Goal: Task Accomplishment & Management: Complete application form

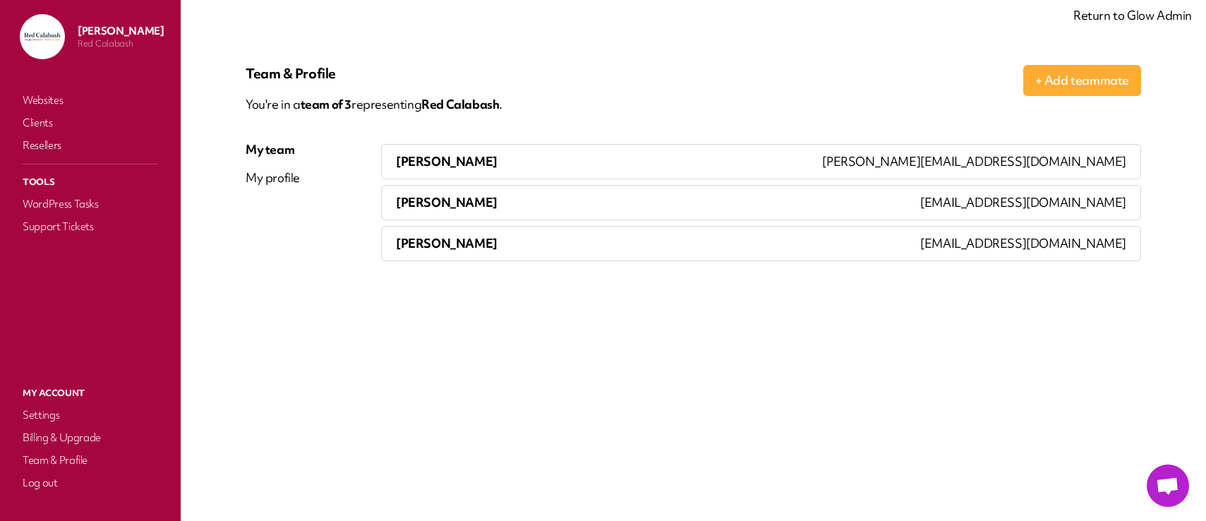
click at [1104, 18] on link "Return to Glow Admin" at bounding box center [1132, 15] width 119 height 16
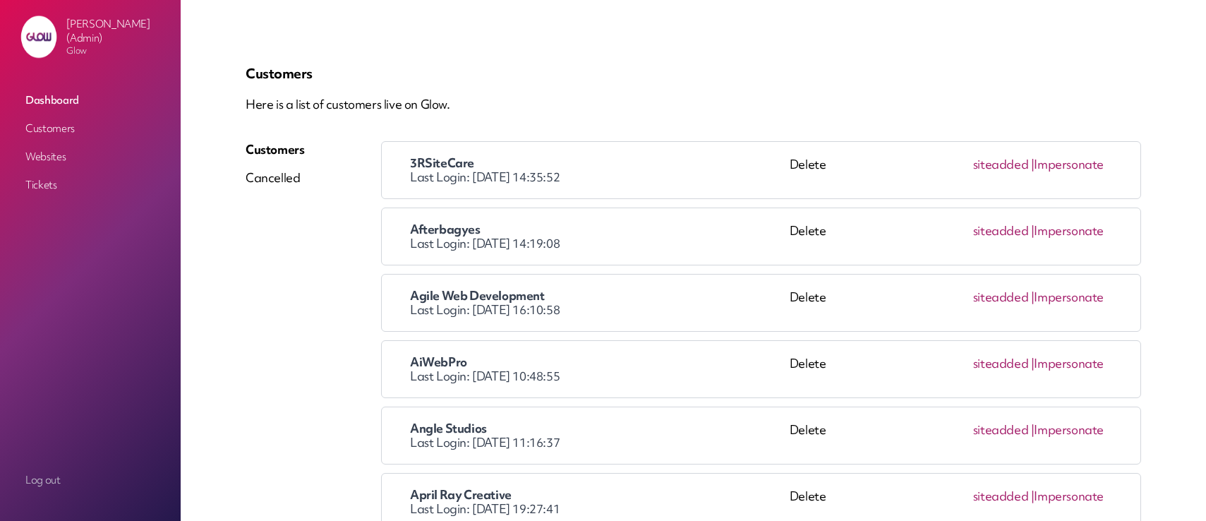
scroll to position [1097, 0]
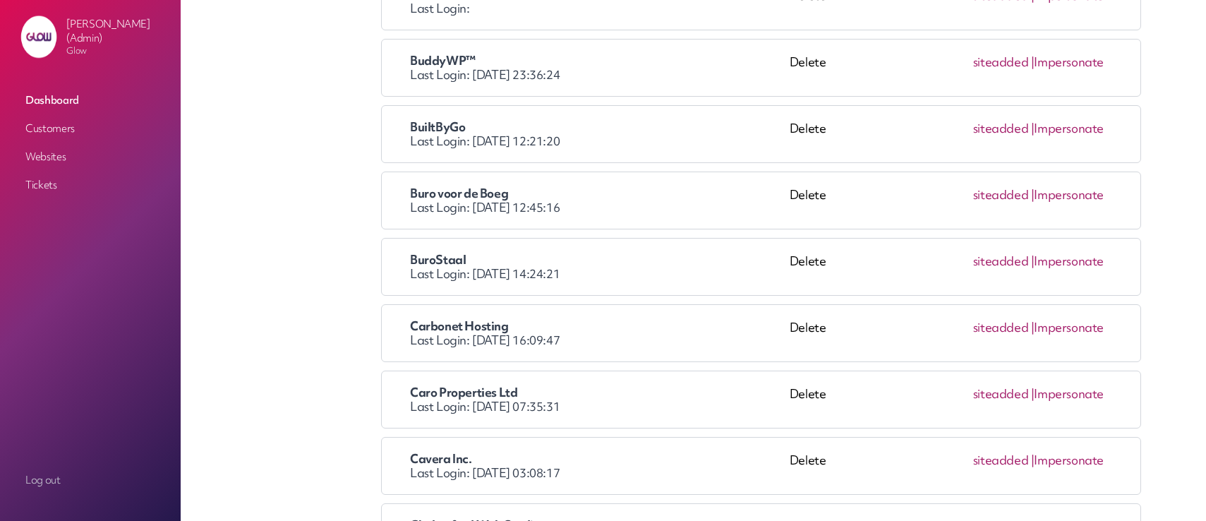
click at [1069, 264] on link "Impersonate" at bounding box center [1069, 261] width 70 height 16
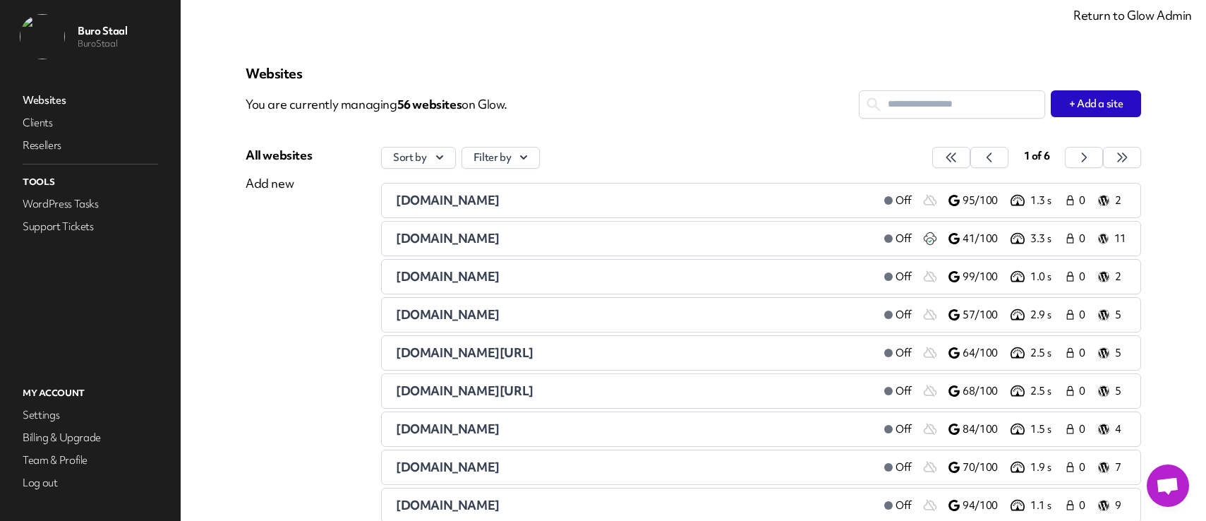
click at [691, 117] on p "You are currently managing 56 website s on Glow." at bounding box center [552, 104] width 613 height 28
click at [660, 107] on p "You are currently managing 56 website s on Glow." at bounding box center [552, 104] width 613 height 28
click at [718, 150] on div "Sort by Filter by" at bounding box center [654, 158] width 546 height 22
click at [770, 147] on div "Sort by Filter by" at bounding box center [654, 158] width 546 height 22
click at [1138, 17] on link "Return to Glow Admin" at bounding box center [1132, 15] width 119 height 16
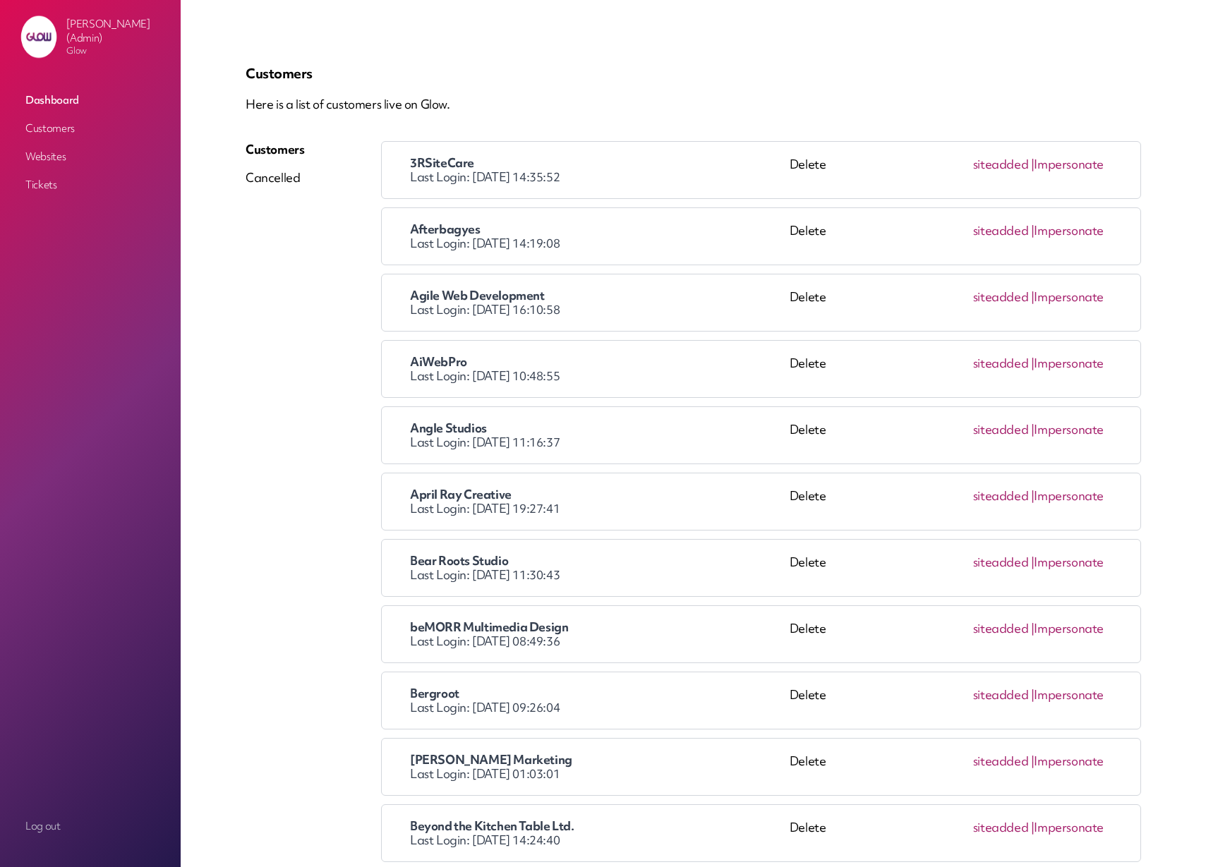
click at [612, 107] on p "Here is a list of customers live on Glow." at bounding box center [694, 104] width 896 height 17
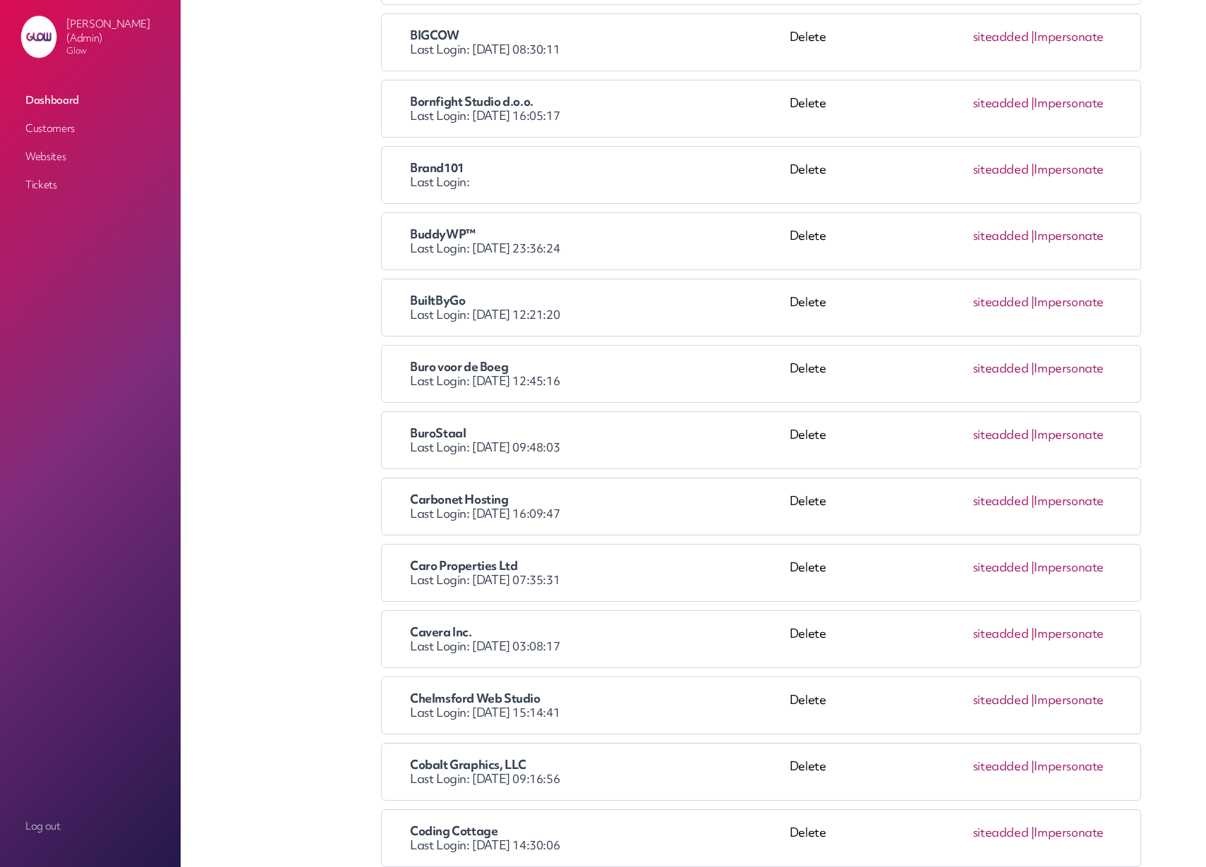
click at [1072, 439] on link "Impersonate" at bounding box center [1069, 434] width 70 height 16
click at [807, 236] on div "Delete" at bounding box center [808, 241] width 37 height 28
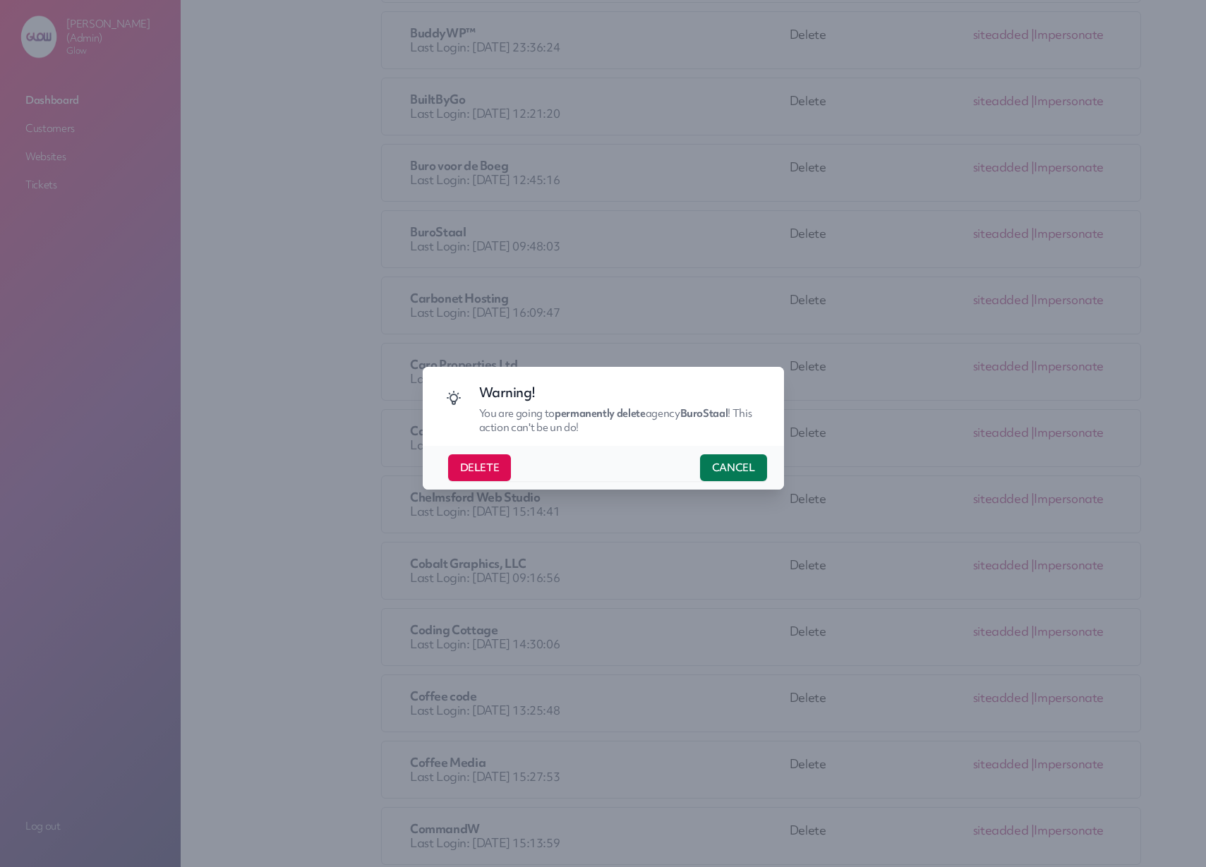
click at [576, 466] on div "DELETE CANCEL" at bounding box center [607, 467] width 319 height 27
click at [475, 466] on button "DELETE" at bounding box center [480, 467] width 64 height 27
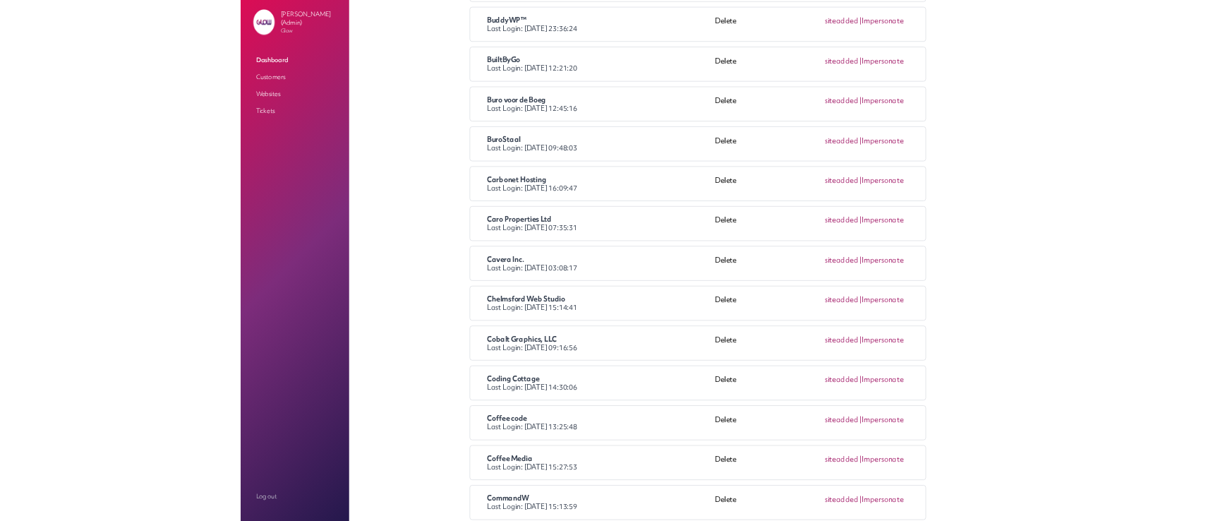
scroll to position [1126, 0]
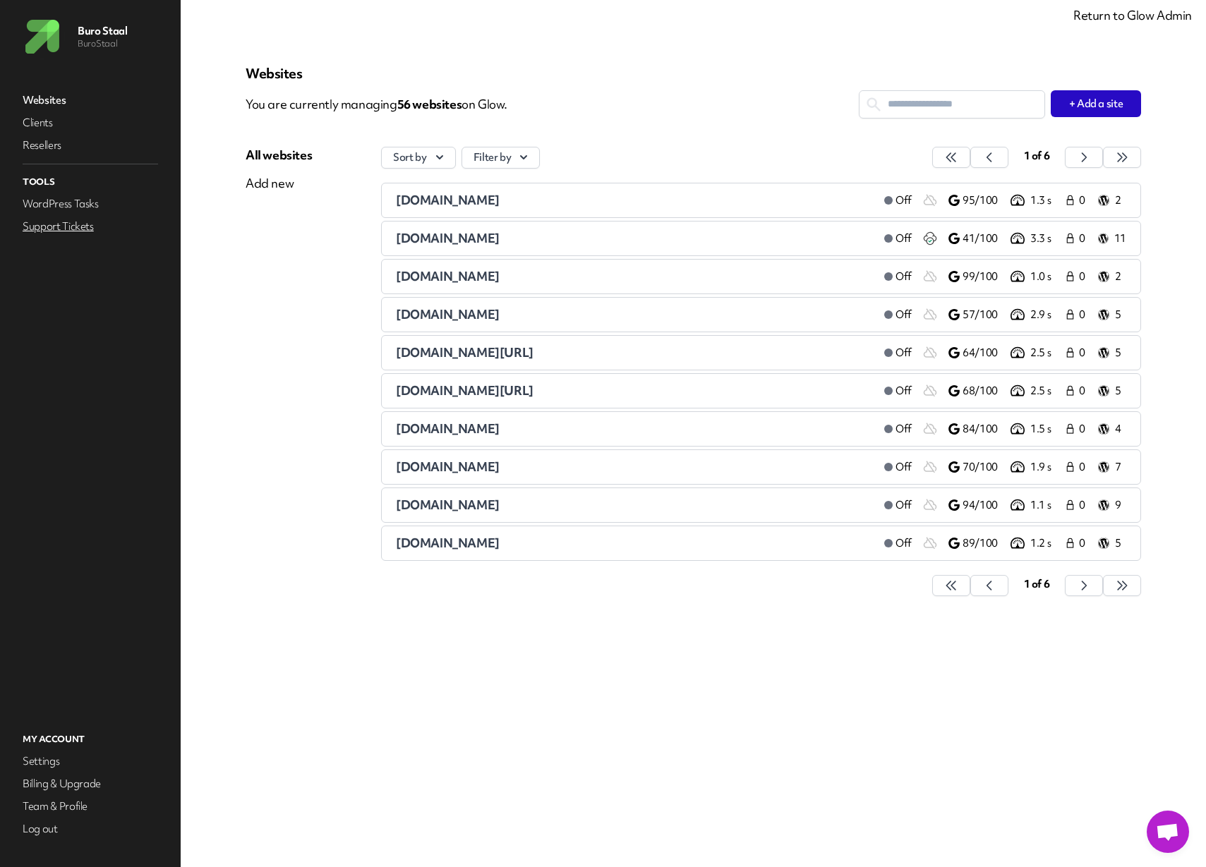
click at [63, 227] on link "Support Tickets" at bounding box center [90, 227] width 141 height 20
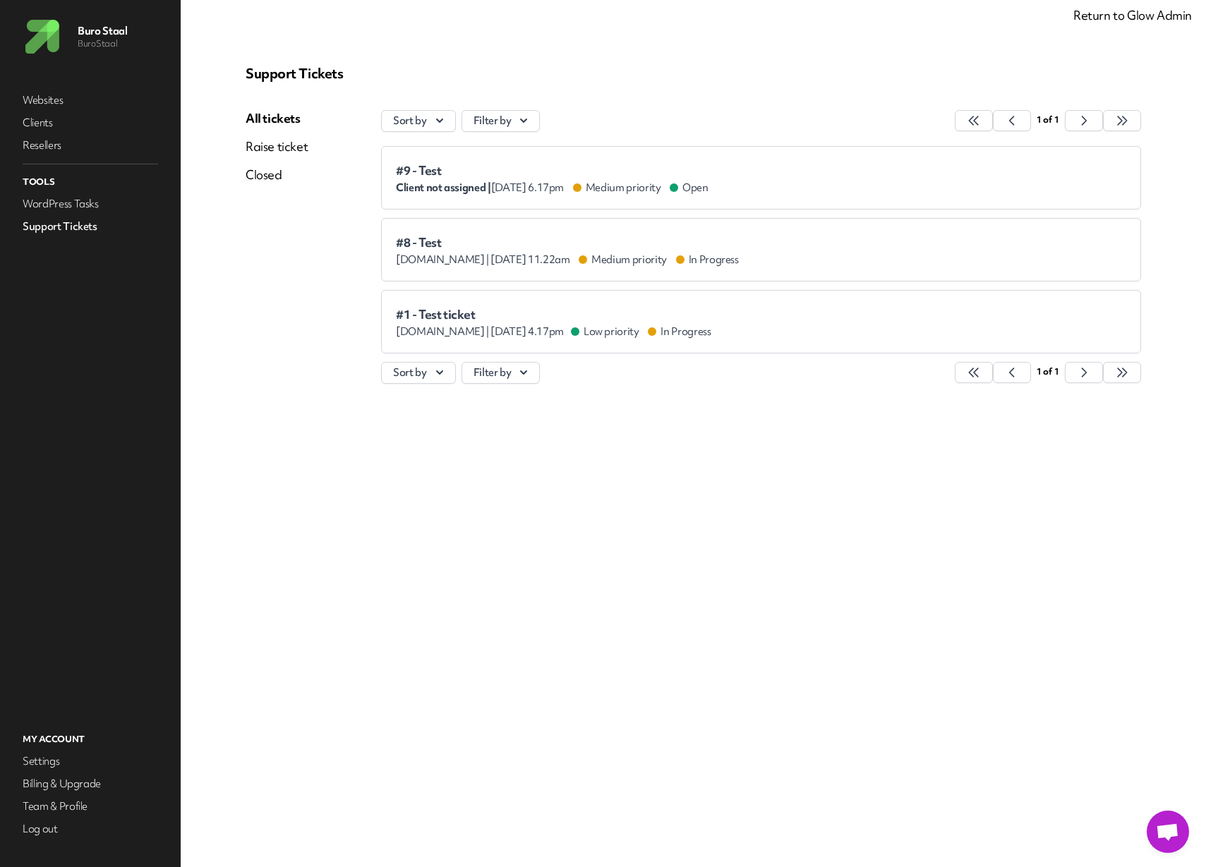
click at [607, 258] on span "Medium priority" at bounding box center [623, 260] width 87 height 14
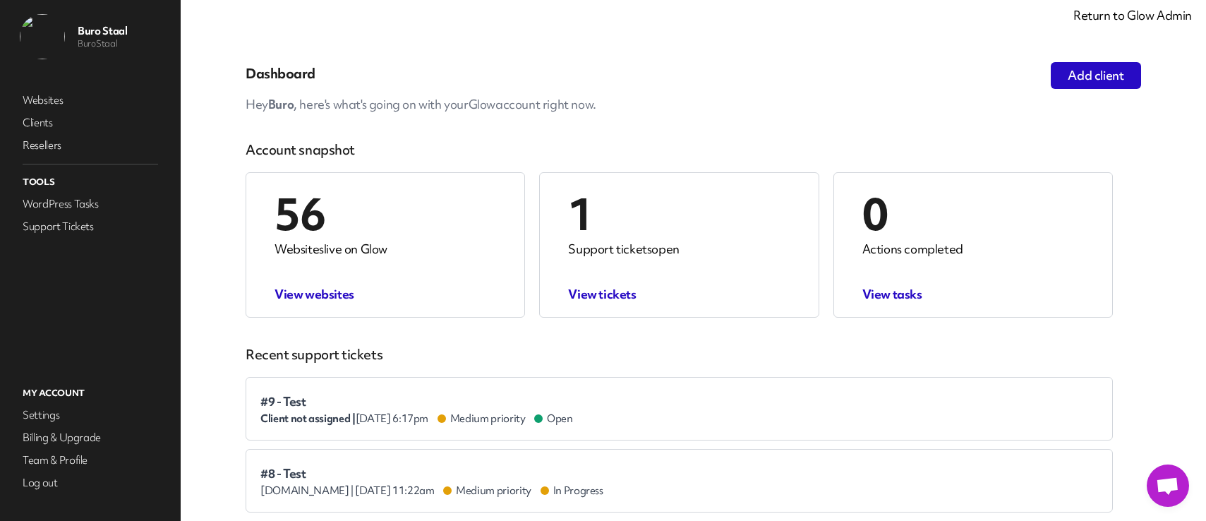
click at [1131, 13] on link "Return to Glow Admin" at bounding box center [1132, 15] width 119 height 16
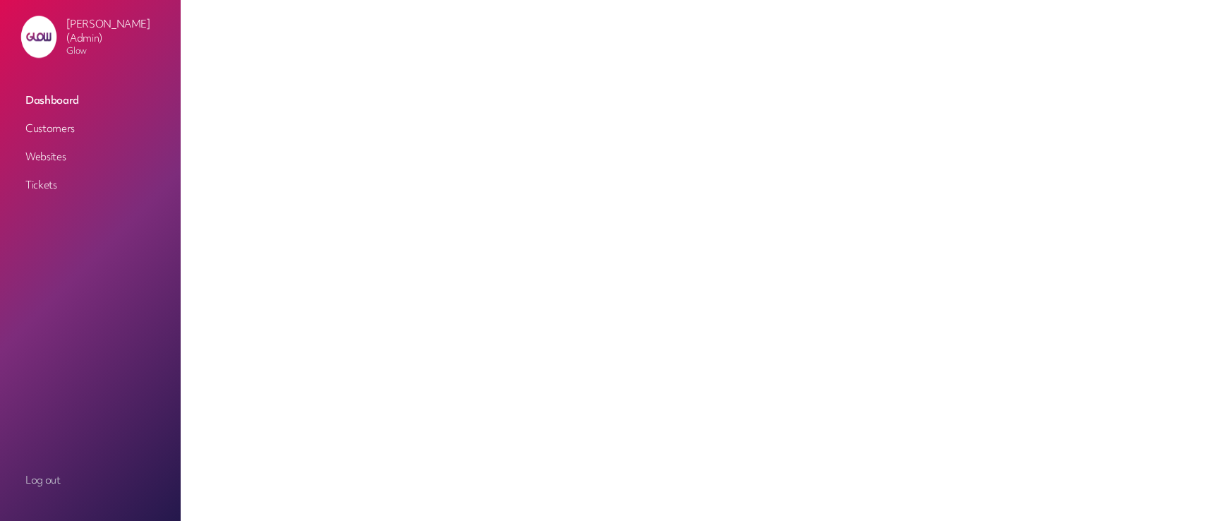
click at [628, 48] on div at bounding box center [693, 260] width 963 height 453
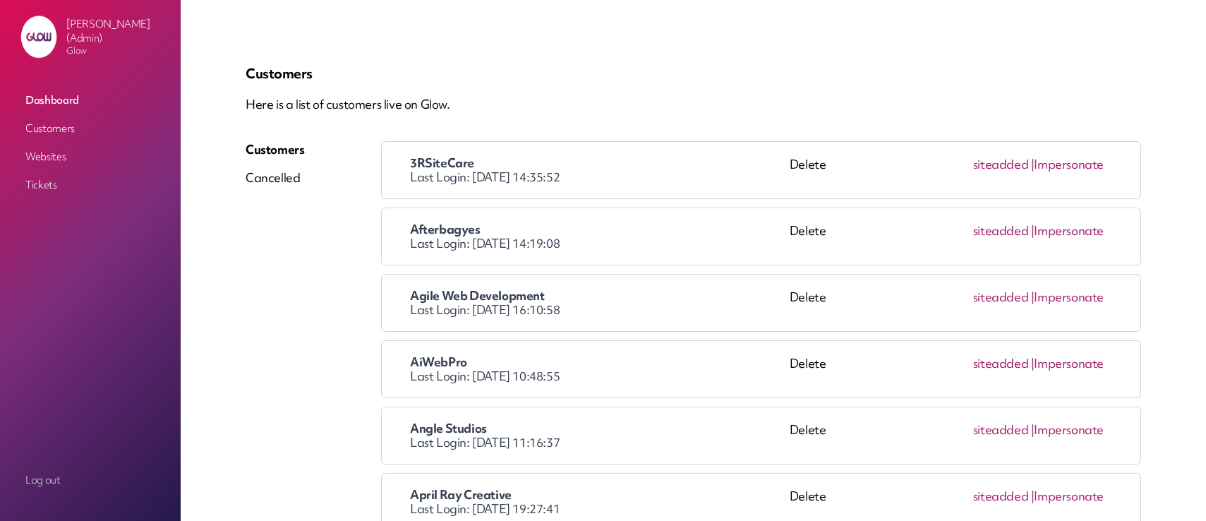
scroll to position [1097, 0]
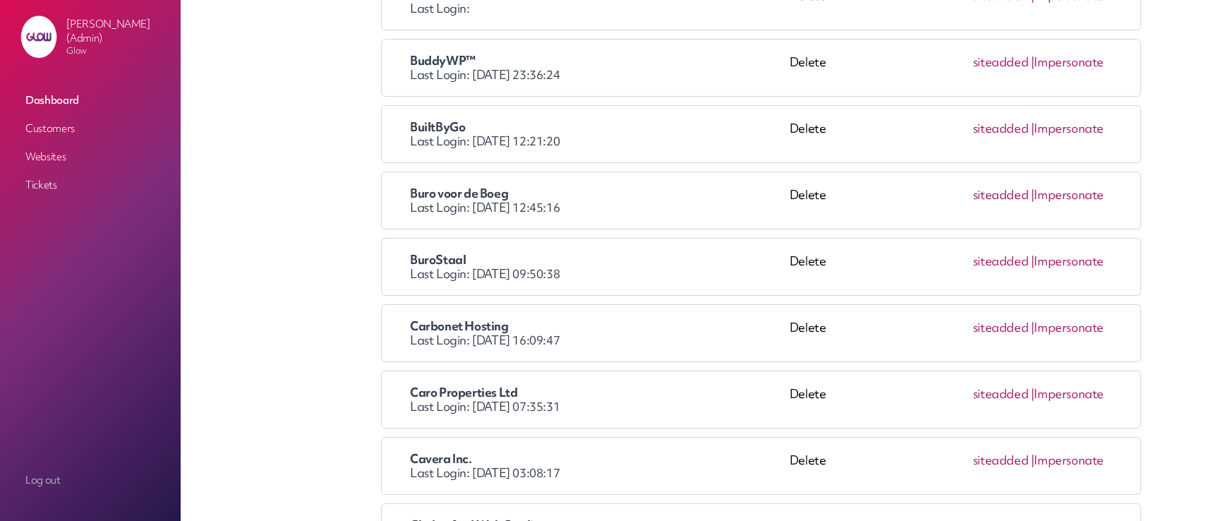
click at [805, 261] on div "Delete" at bounding box center [808, 267] width 37 height 28
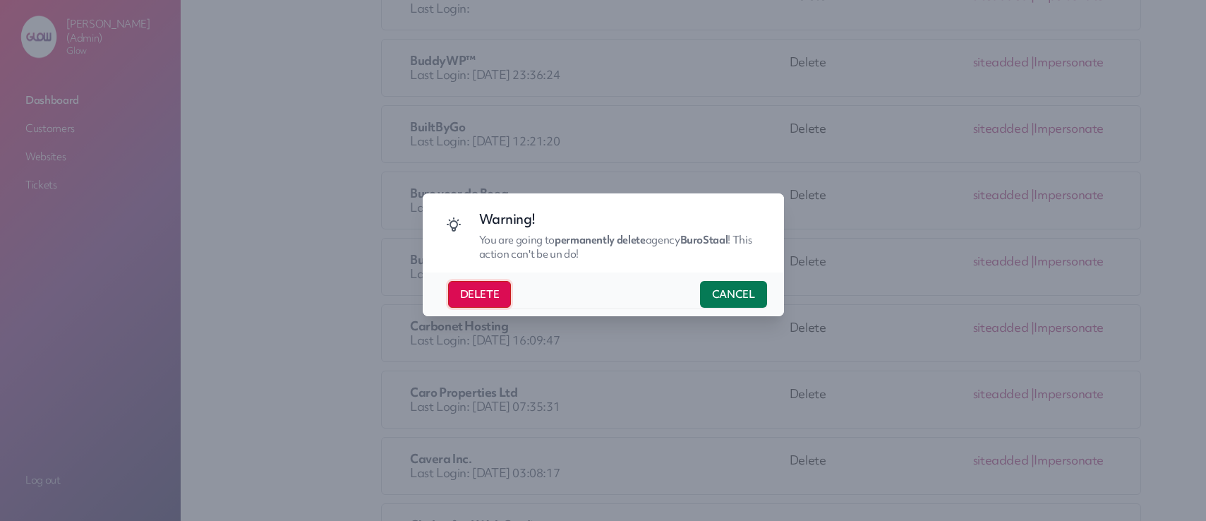
click at [478, 297] on button "DELETE" at bounding box center [480, 294] width 64 height 27
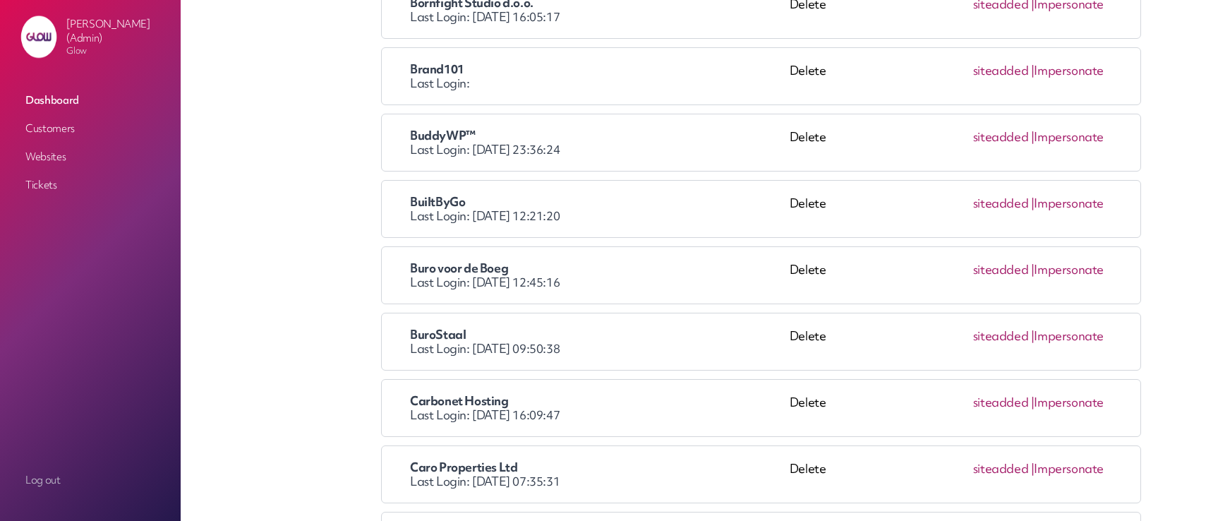
scroll to position [1172, 0]
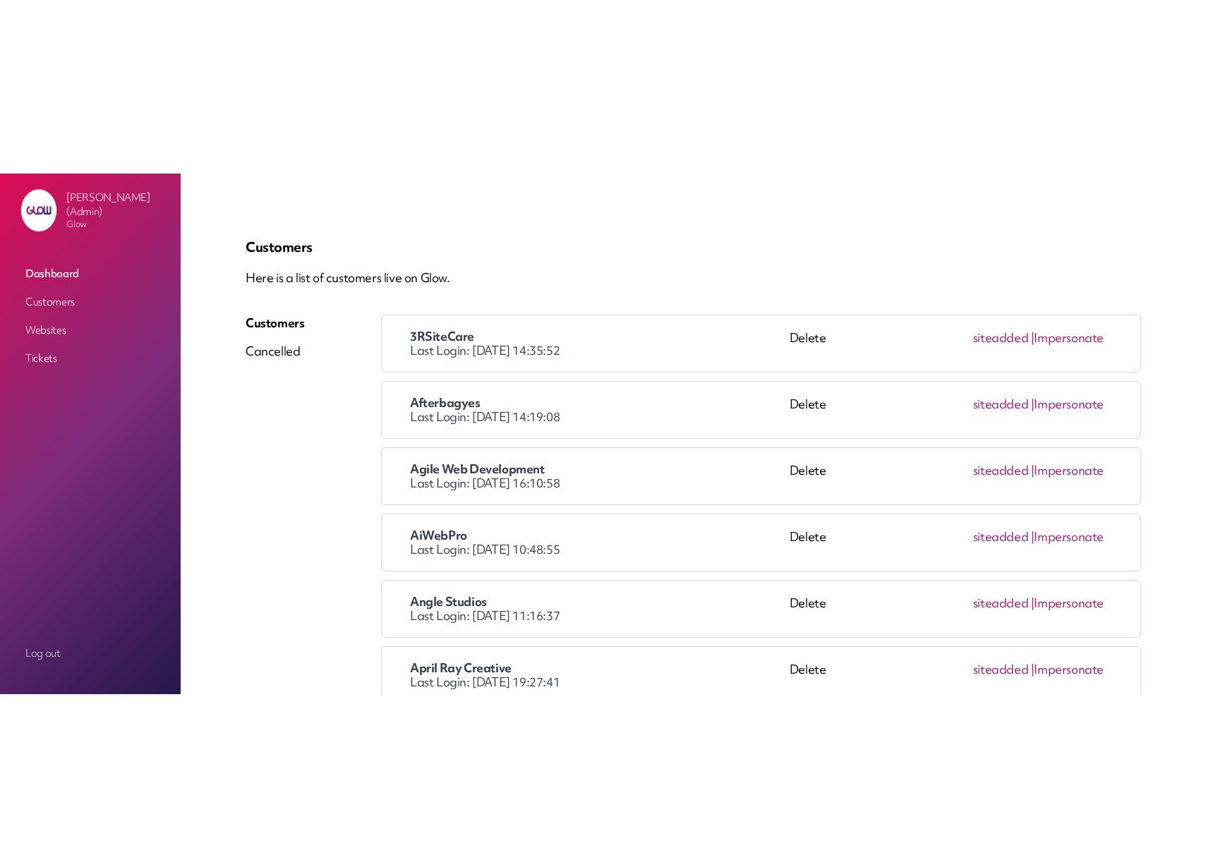
scroll to position [1363, 0]
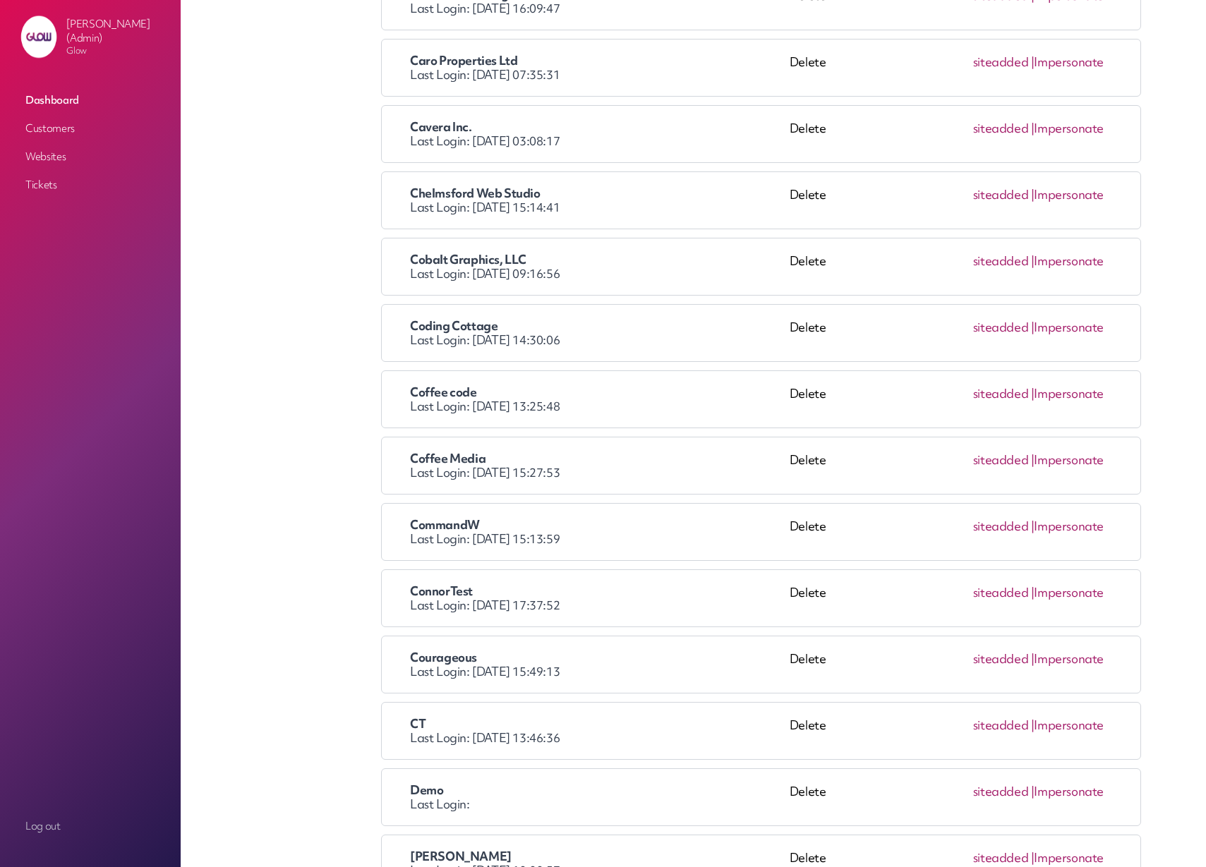
click at [1063, 262] on link "Impersonate" at bounding box center [1069, 261] width 70 height 16
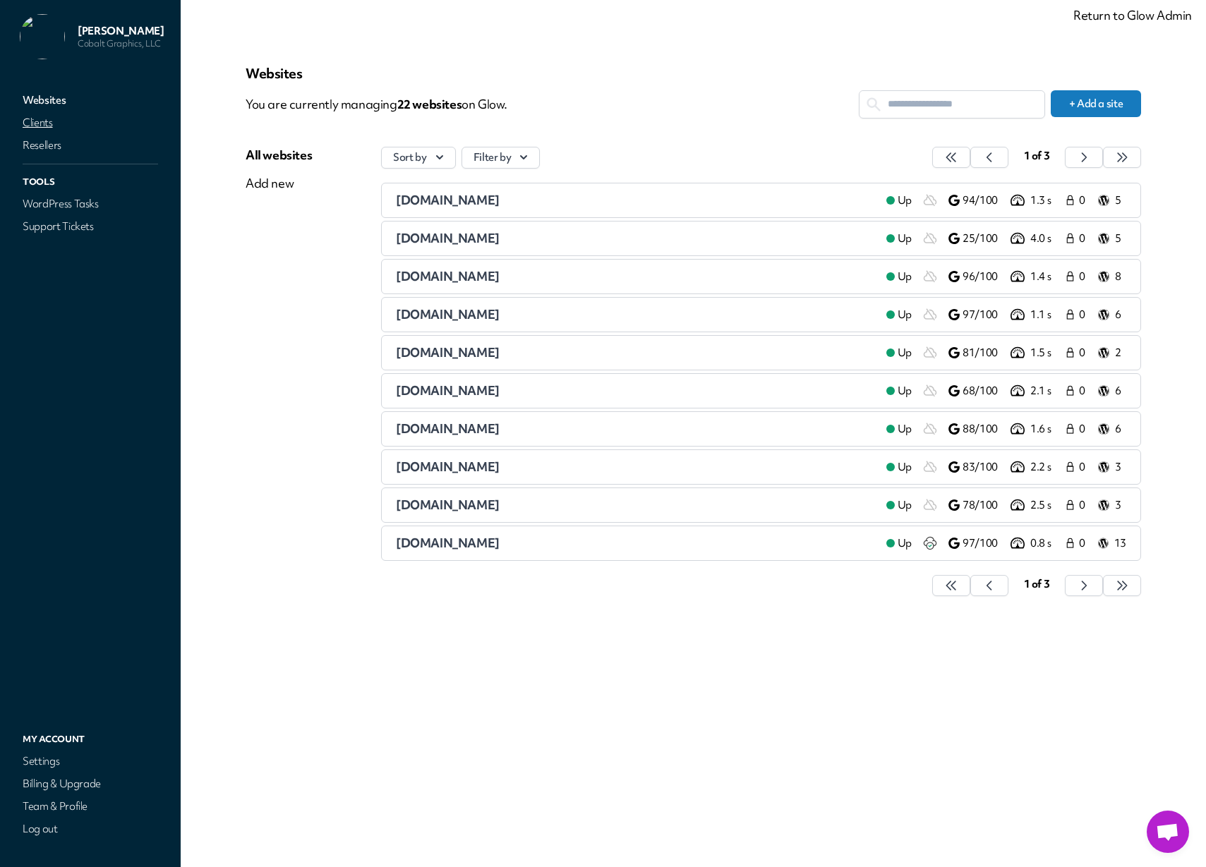
click at [38, 123] on link "Clients" at bounding box center [90, 123] width 141 height 20
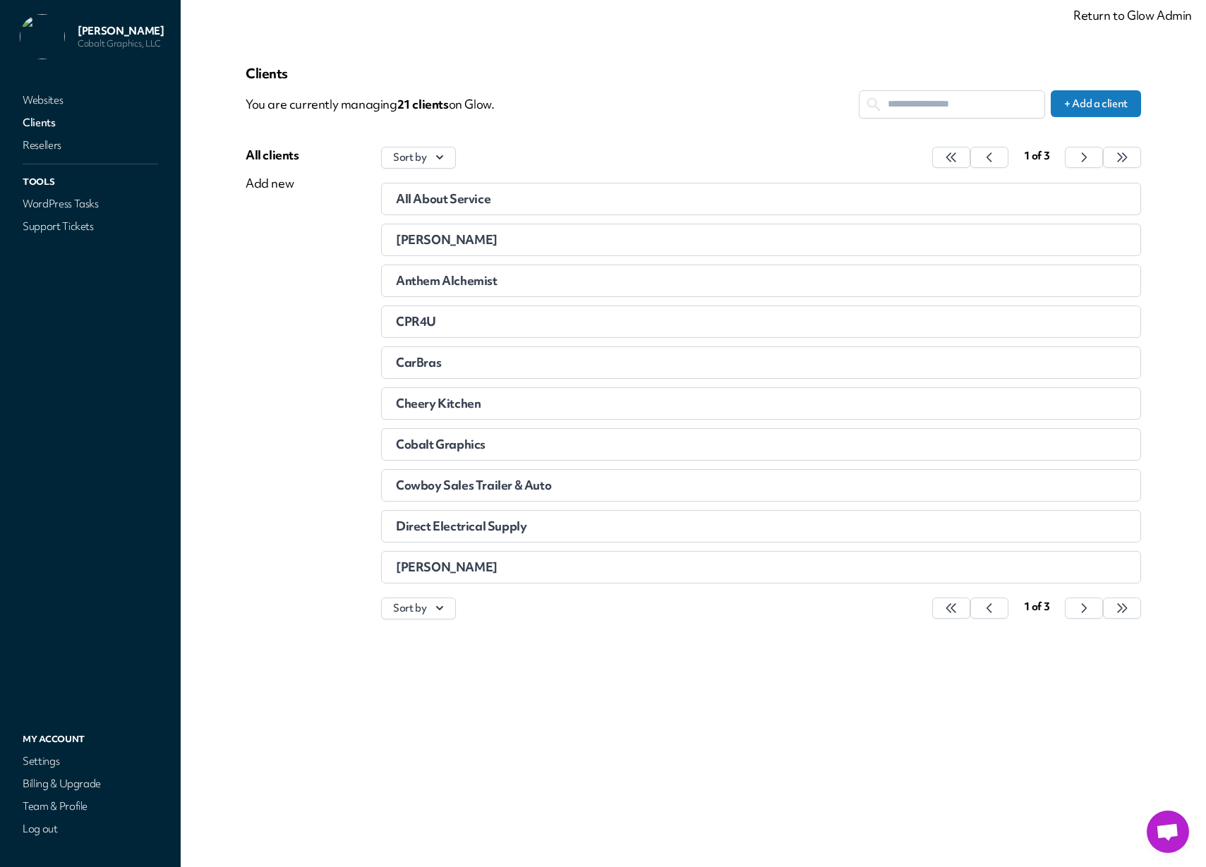
click at [540, 484] on span "Cowboy Sales Trailer & Auto" at bounding box center [473, 485] width 155 height 16
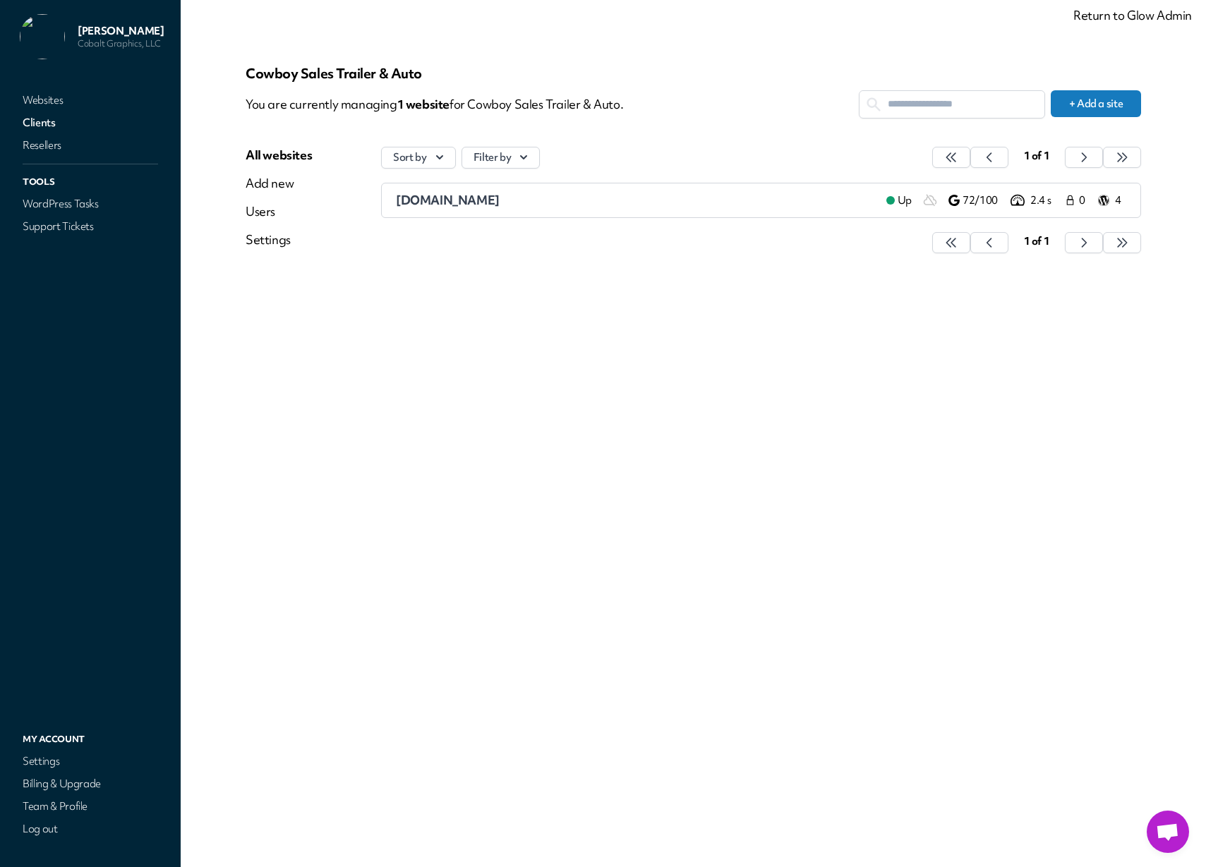
click at [263, 239] on div "Settings" at bounding box center [279, 239] width 66 height 17
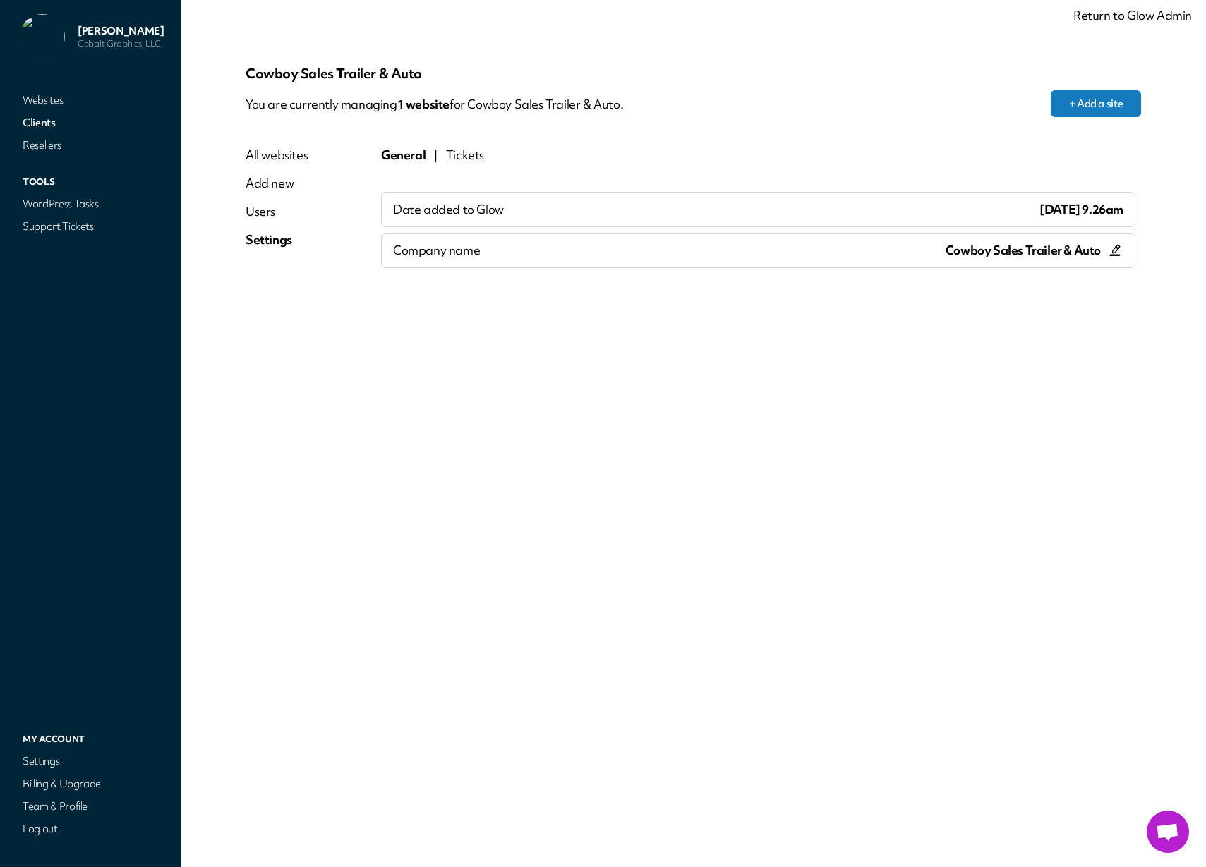
click at [49, 103] on link "Websites" at bounding box center [90, 100] width 141 height 20
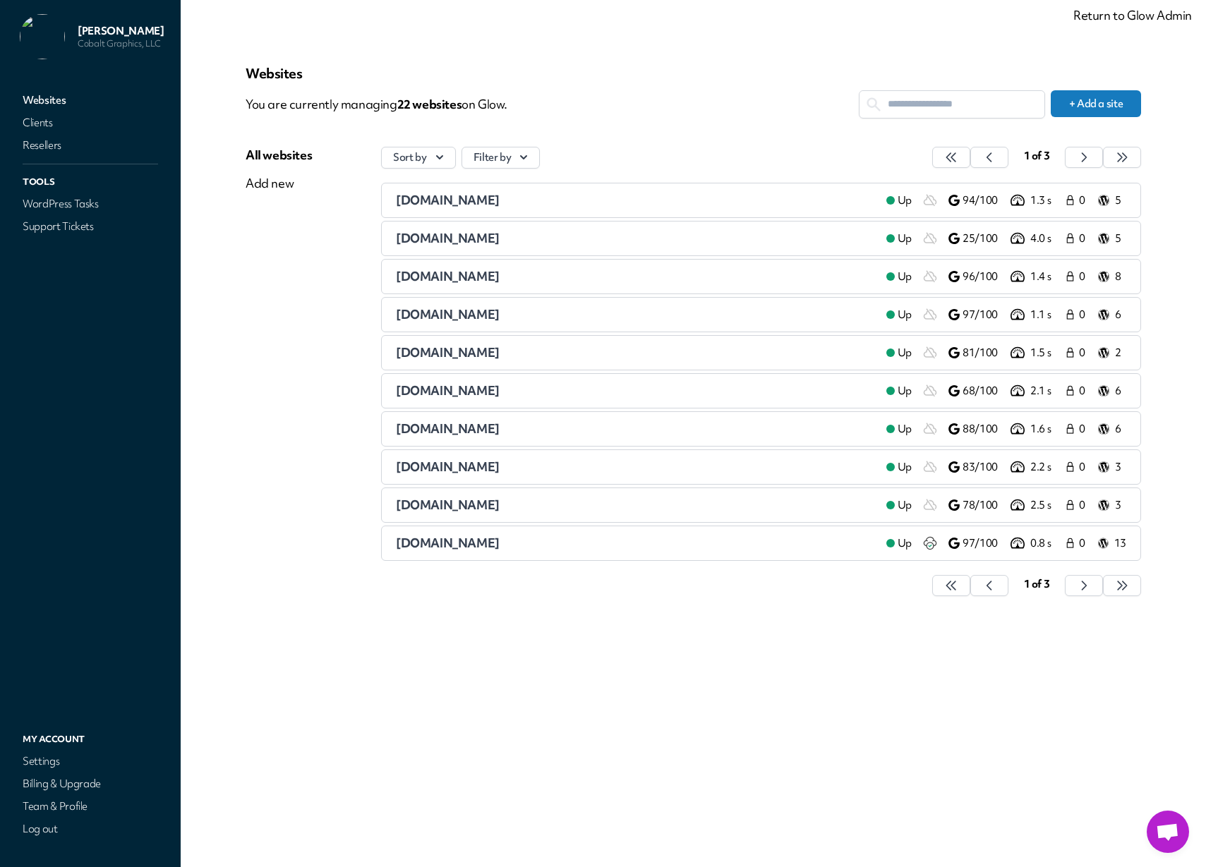
click at [425, 241] on span "[DOMAIN_NAME]" at bounding box center [448, 238] width 104 height 16
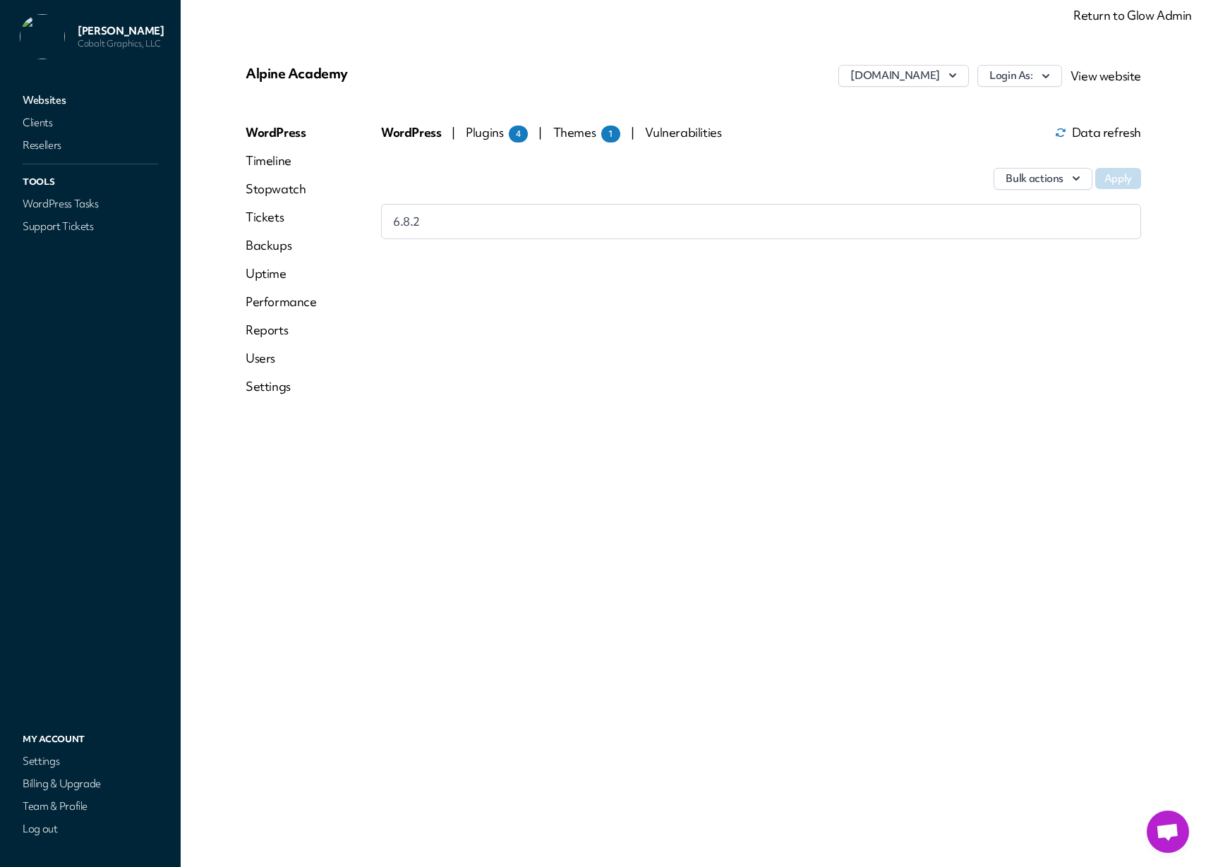
click at [253, 392] on link "Settings" at bounding box center [281, 386] width 71 height 17
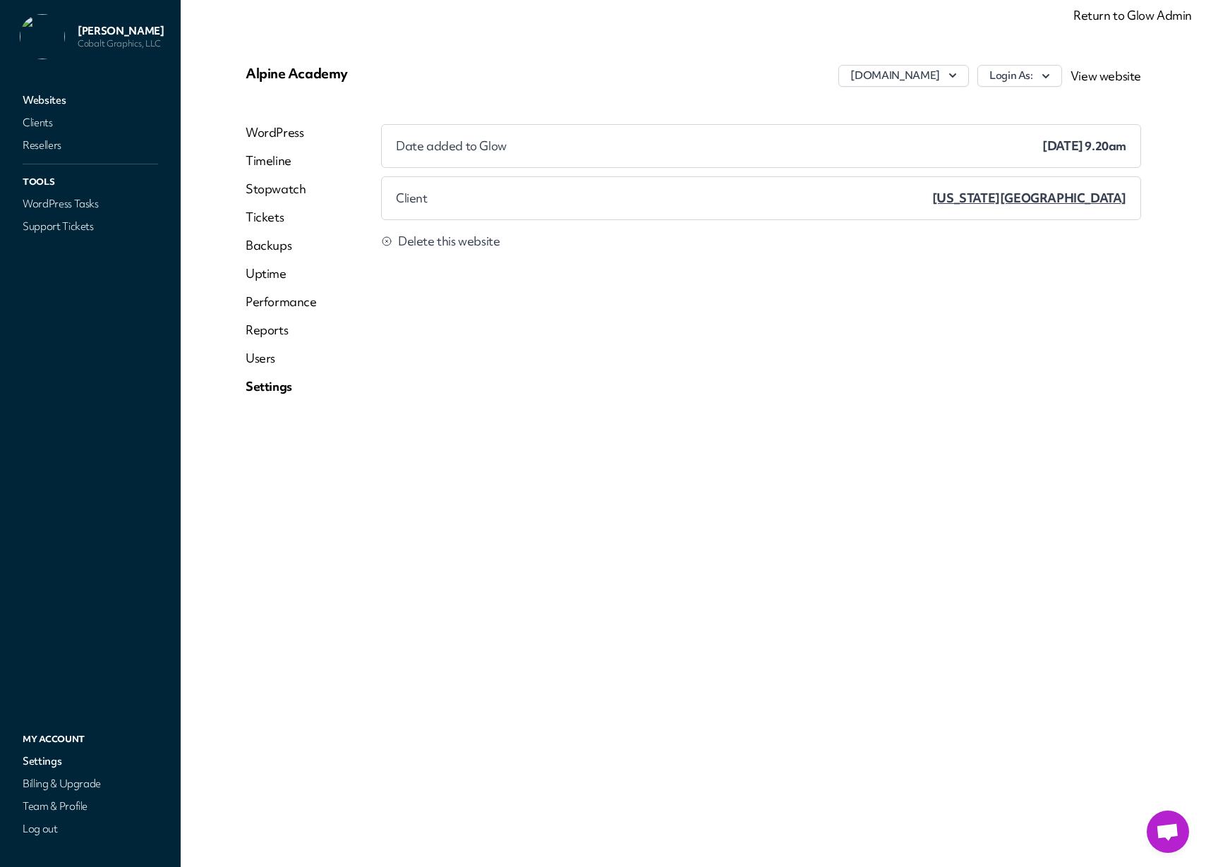
click at [1075, 199] on span "[US_STATE][GEOGRAPHIC_DATA]" at bounding box center [1029, 198] width 194 height 16
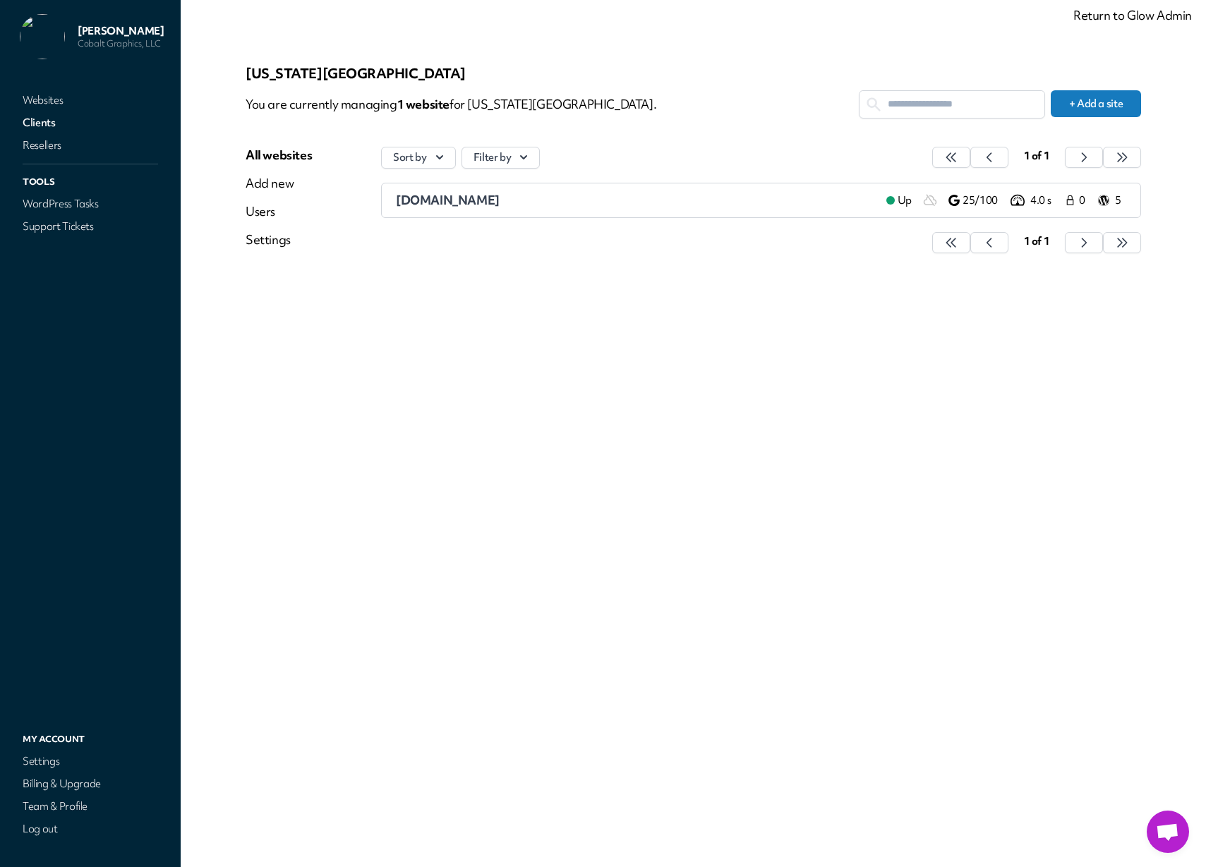
click at [41, 100] on link "Websites" at bounding box center [90, 100] width 141 height 20
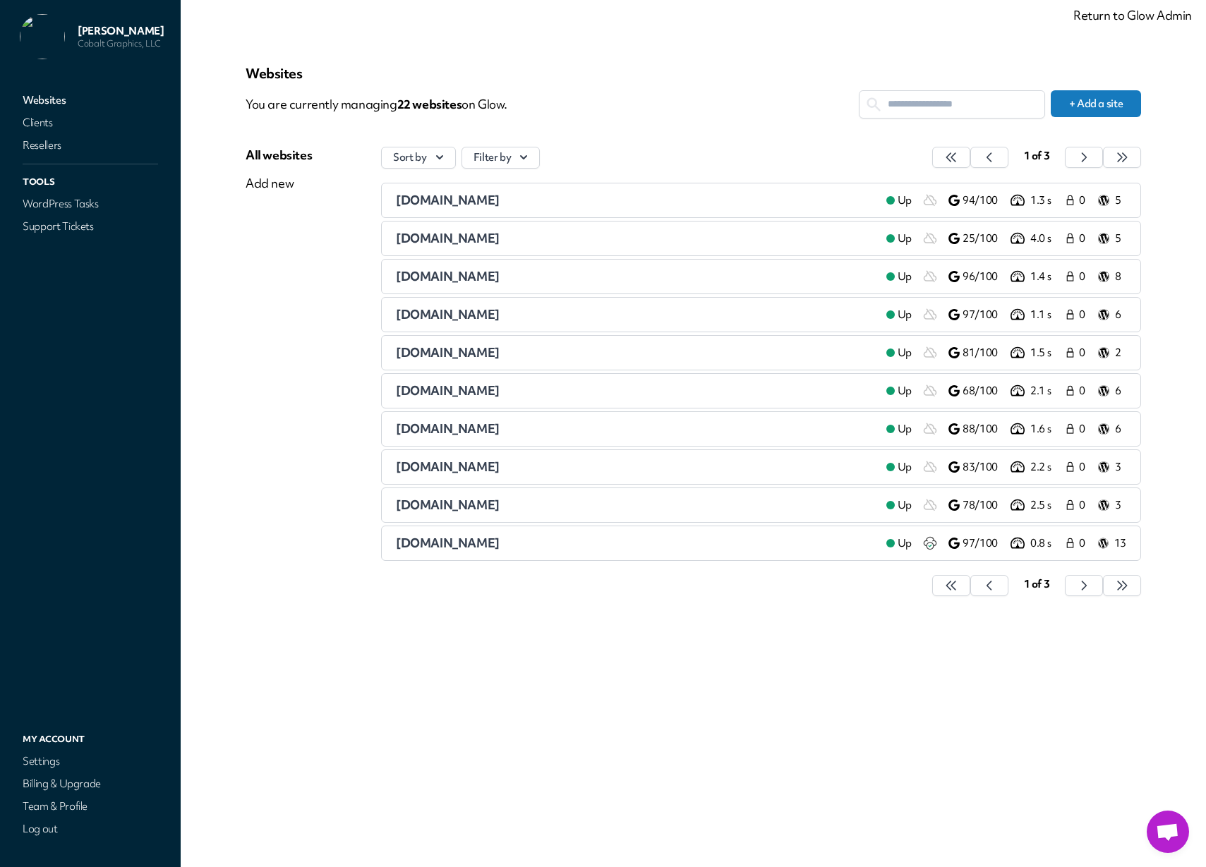
click at [608, 382] on div "[DOMAIN_NAME]" at bounding box center [635, 390] width 479 height 17
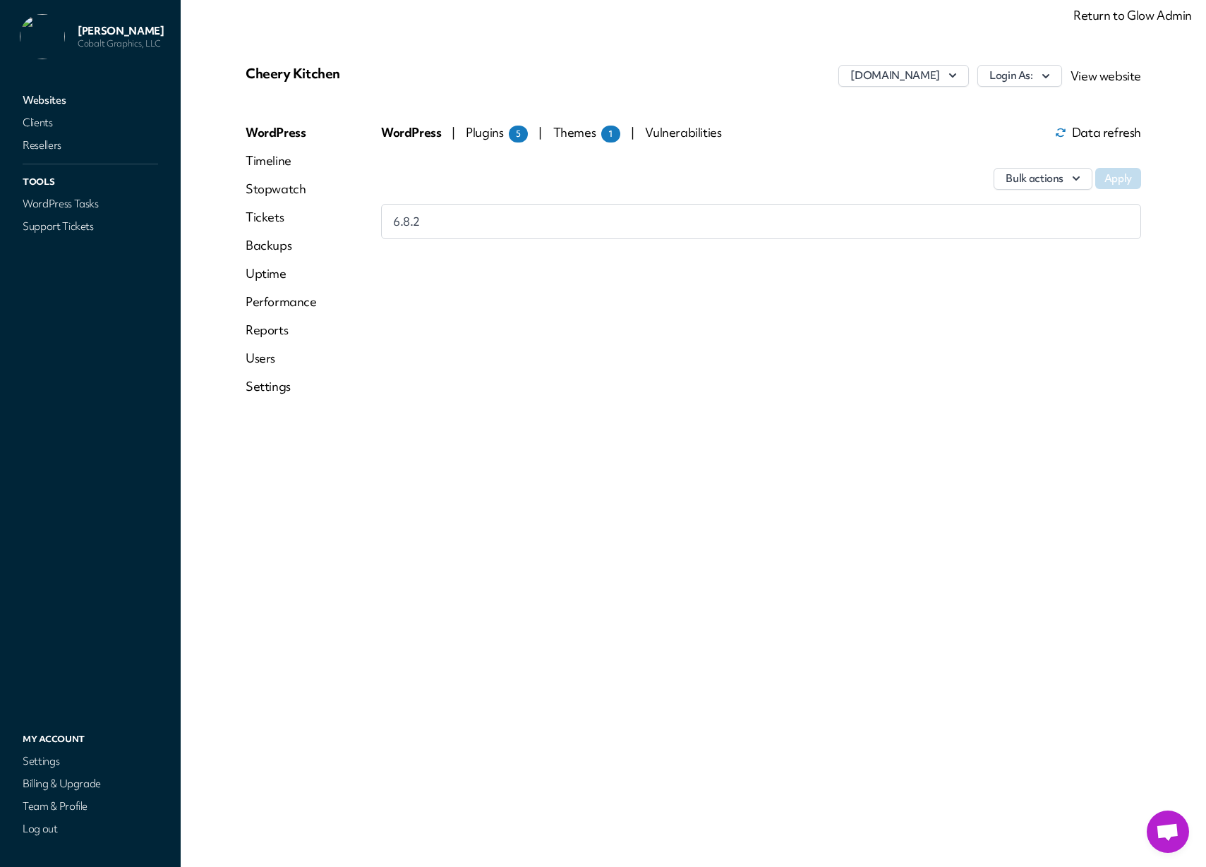
click at [48, 104] on link "Websites" at bounding box center [90, 100] width 141 height 20
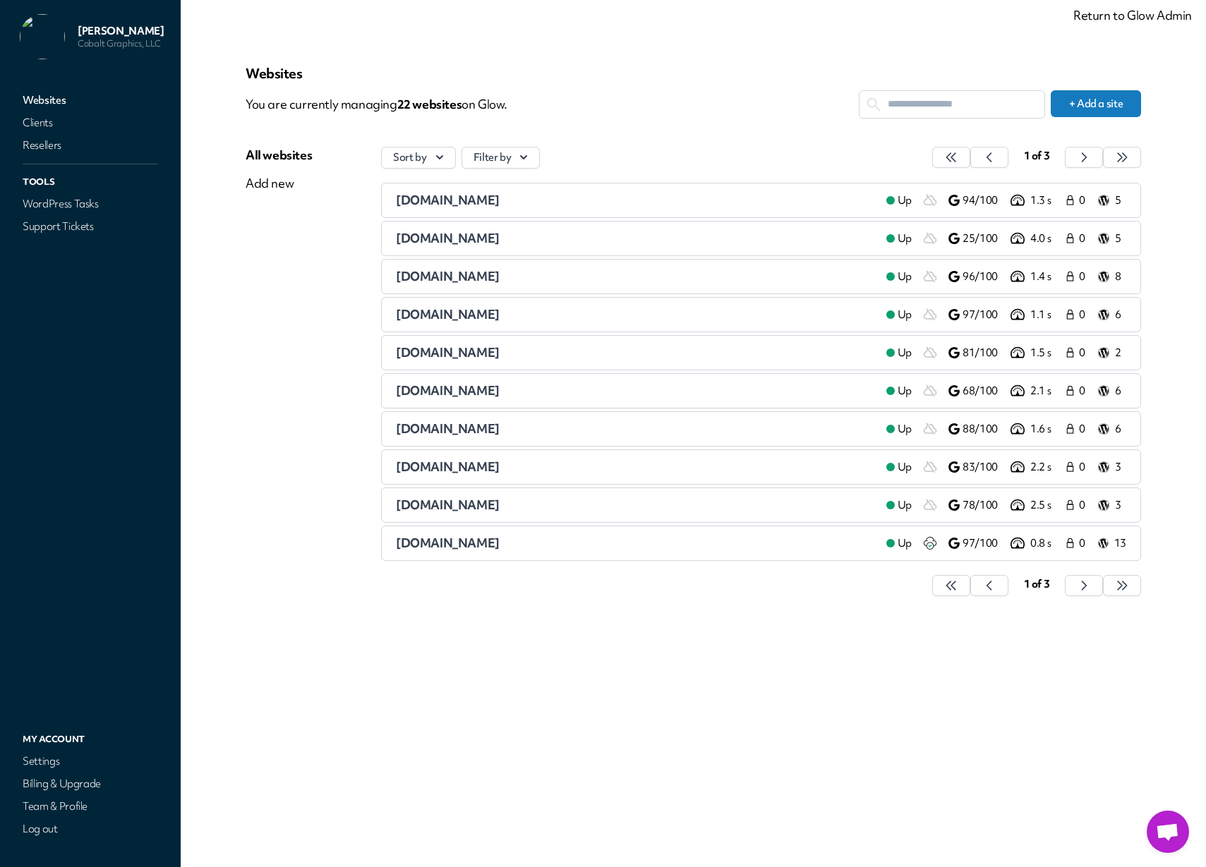
click at [195, 183] on main "Websites You are currently managing 22 website s on Glow. + Add a site All webs…" at bounding box center [693, 433] width 1025 height 867
click at [908, 106] on input "text" at bounding box center [952, 104] width 185 height 26
paste input "**********"
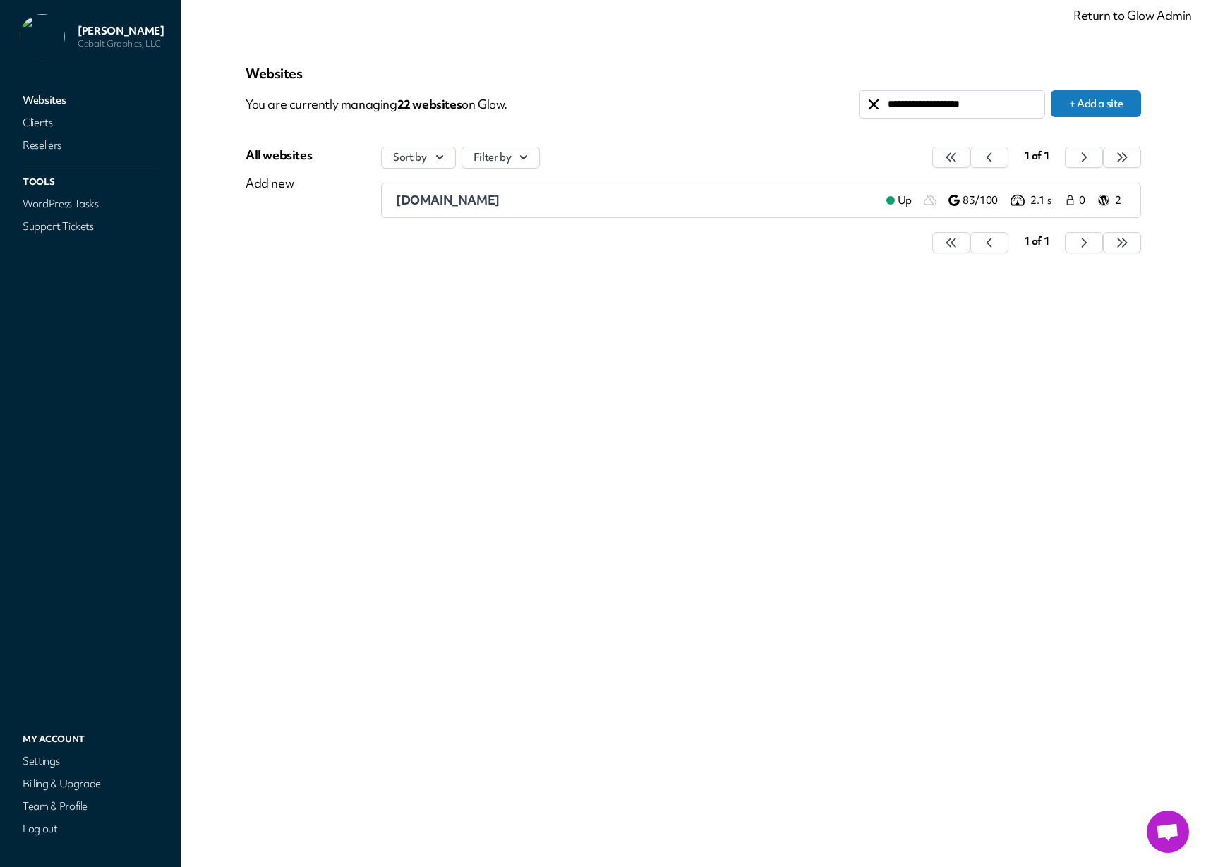
type input "**********"
click at [470, 202] on span "[DOMAIN_NAME]" at bounding box center [448, 200] width 104 height 16
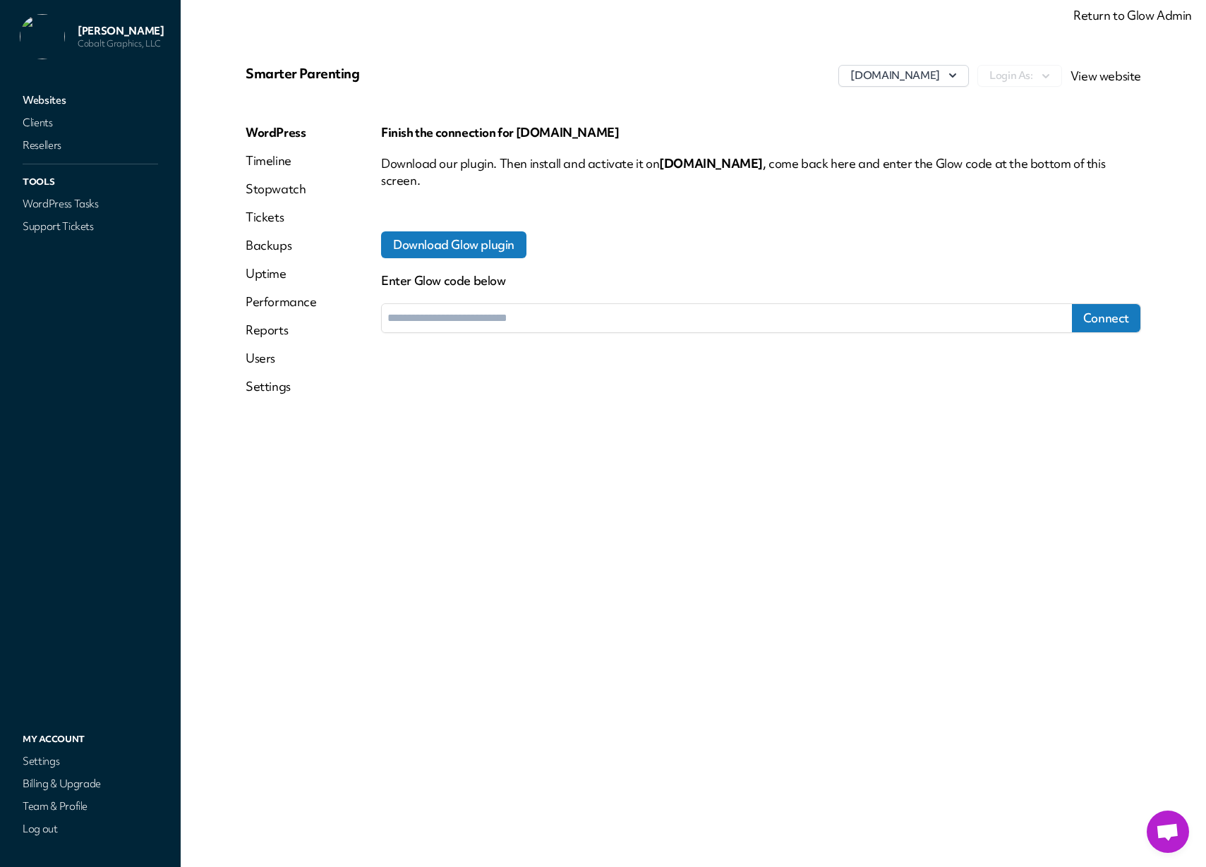
click at [278, 392] on link "Settings" at bounding box center [281, 386] width 71 height 17
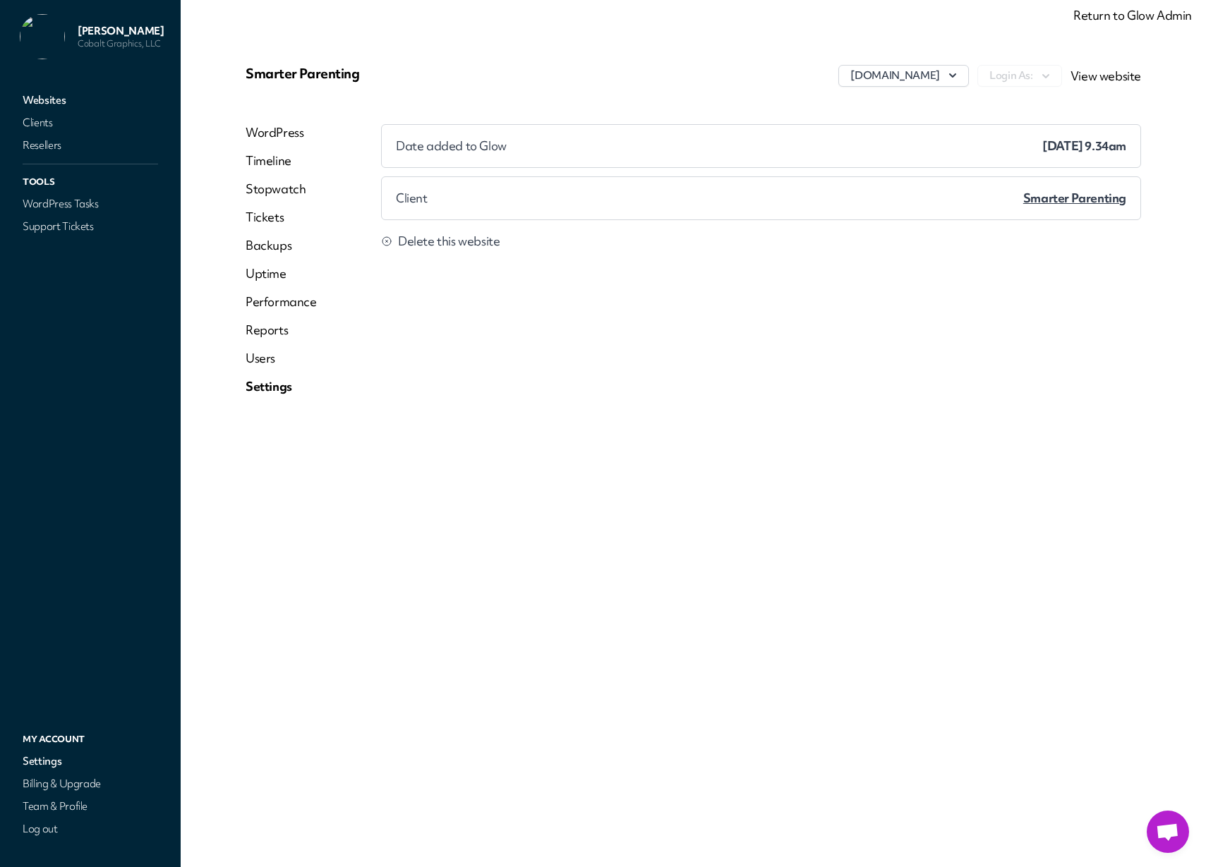
click at [1059, 200] on span "Smarter Parenting" at bounding box center [1074, 198] width 103 height 16
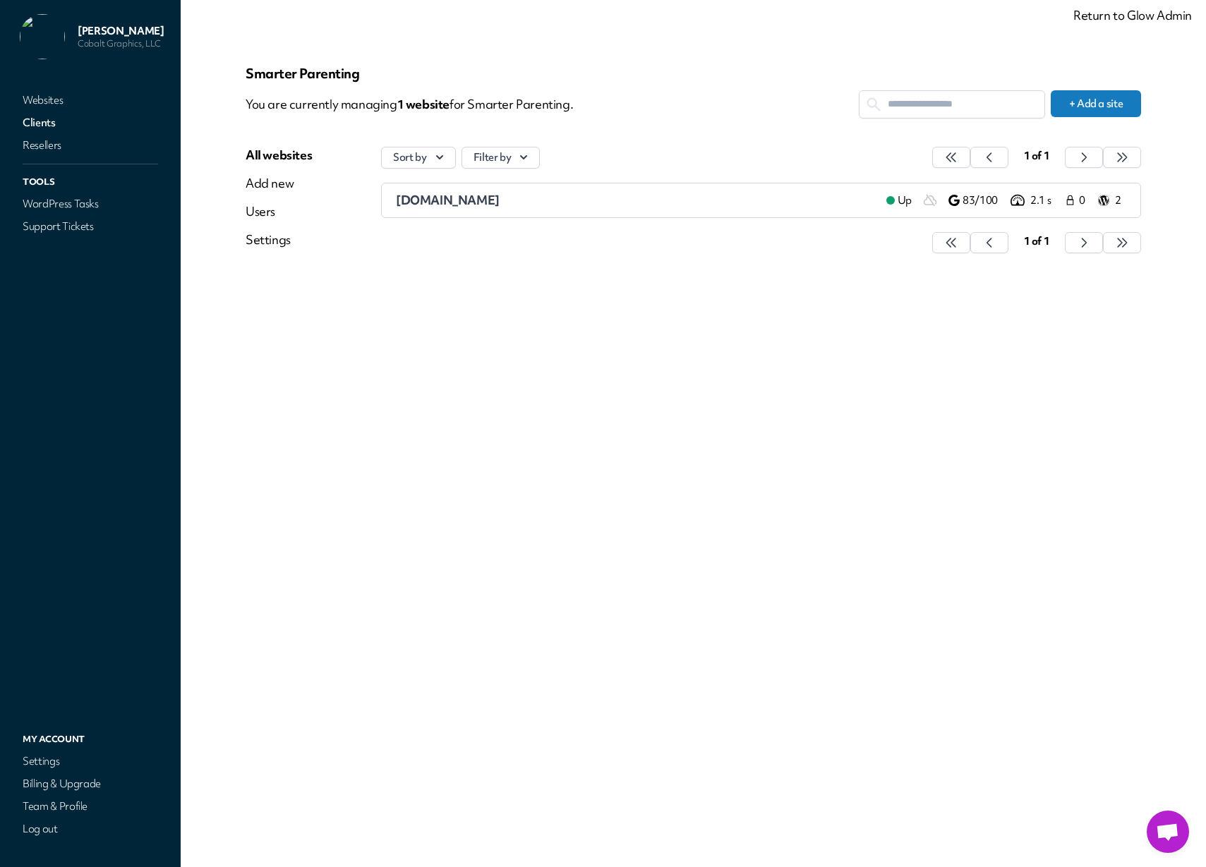
click at [274, 241] on div "Settings" at bounding box center [279, 239] width 66 height 17
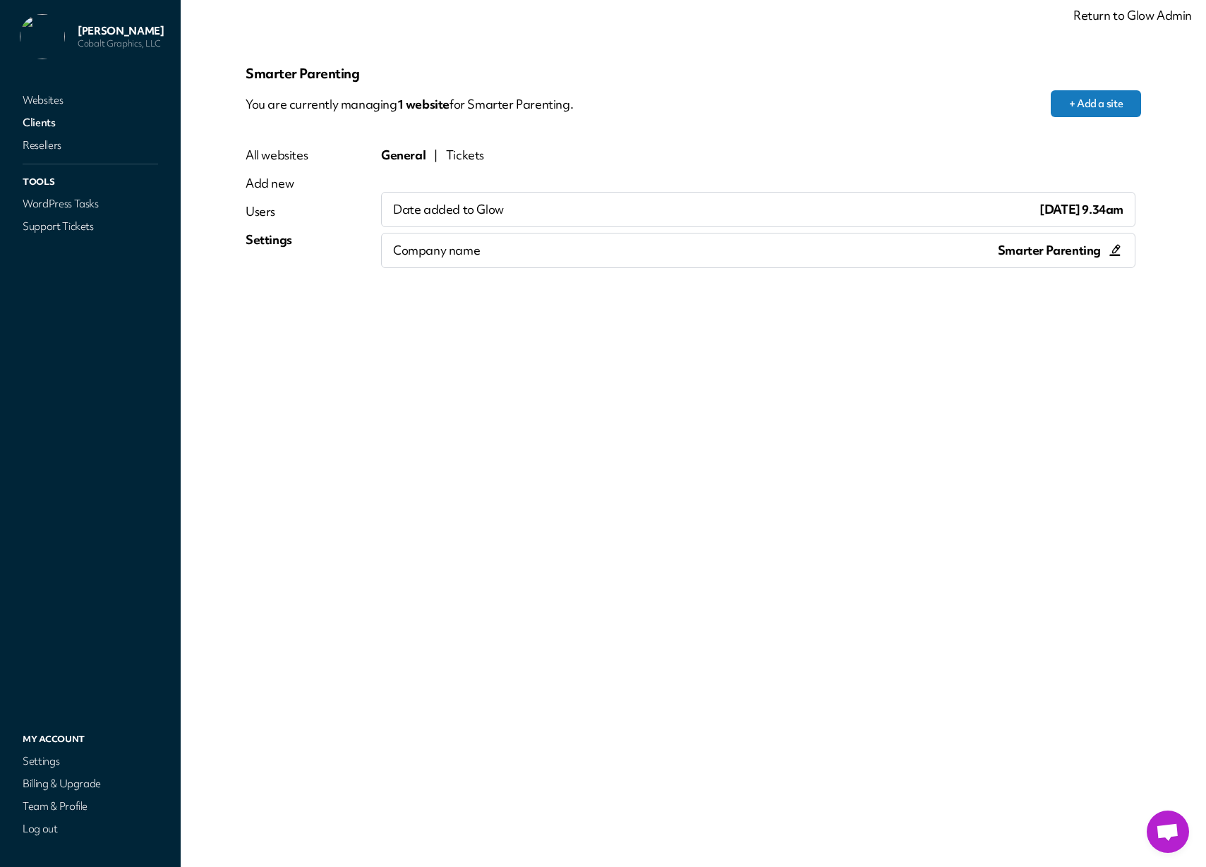
click at [277, 161] on div "All websites" at bounding box center [277, 155] width 62 height 17
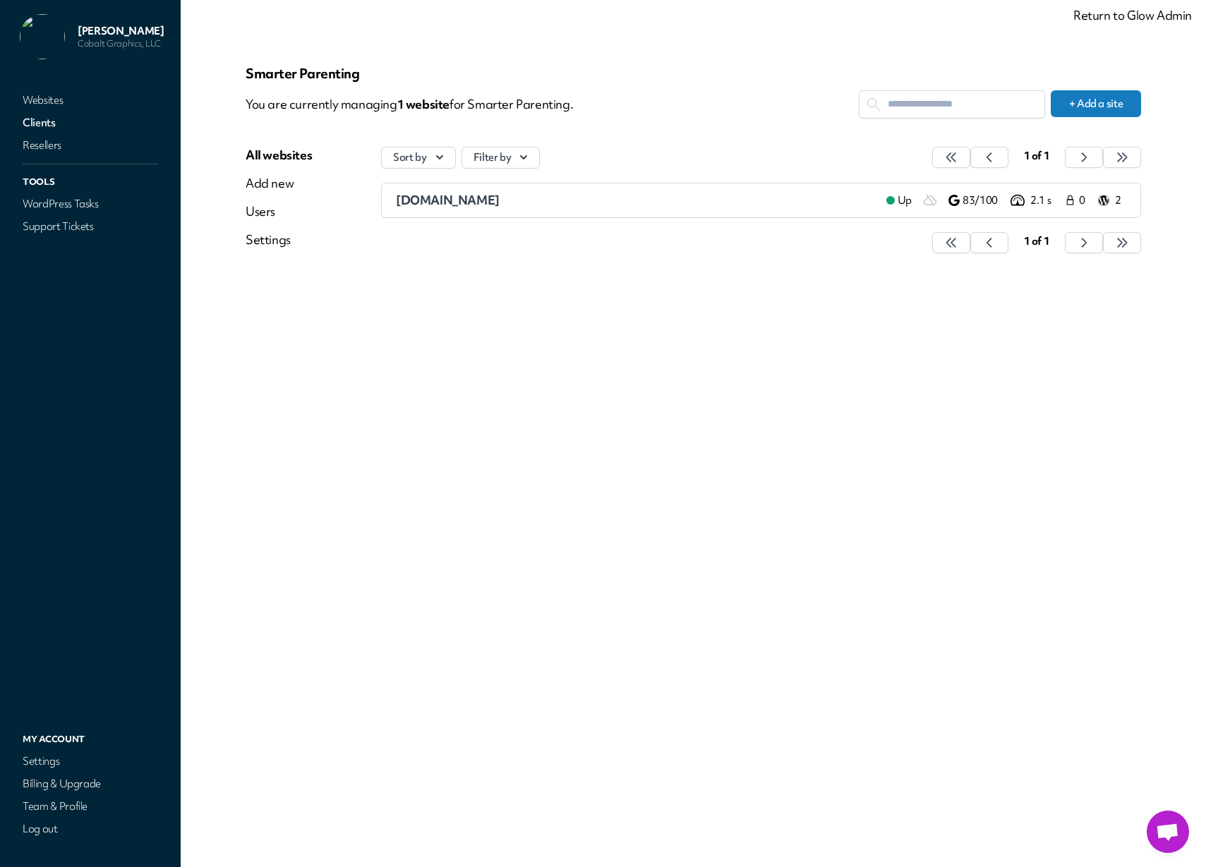
click at [500, 200] on span "[DOMAIN_NAME]" at bounding box center [448, 200] width 104 height 16
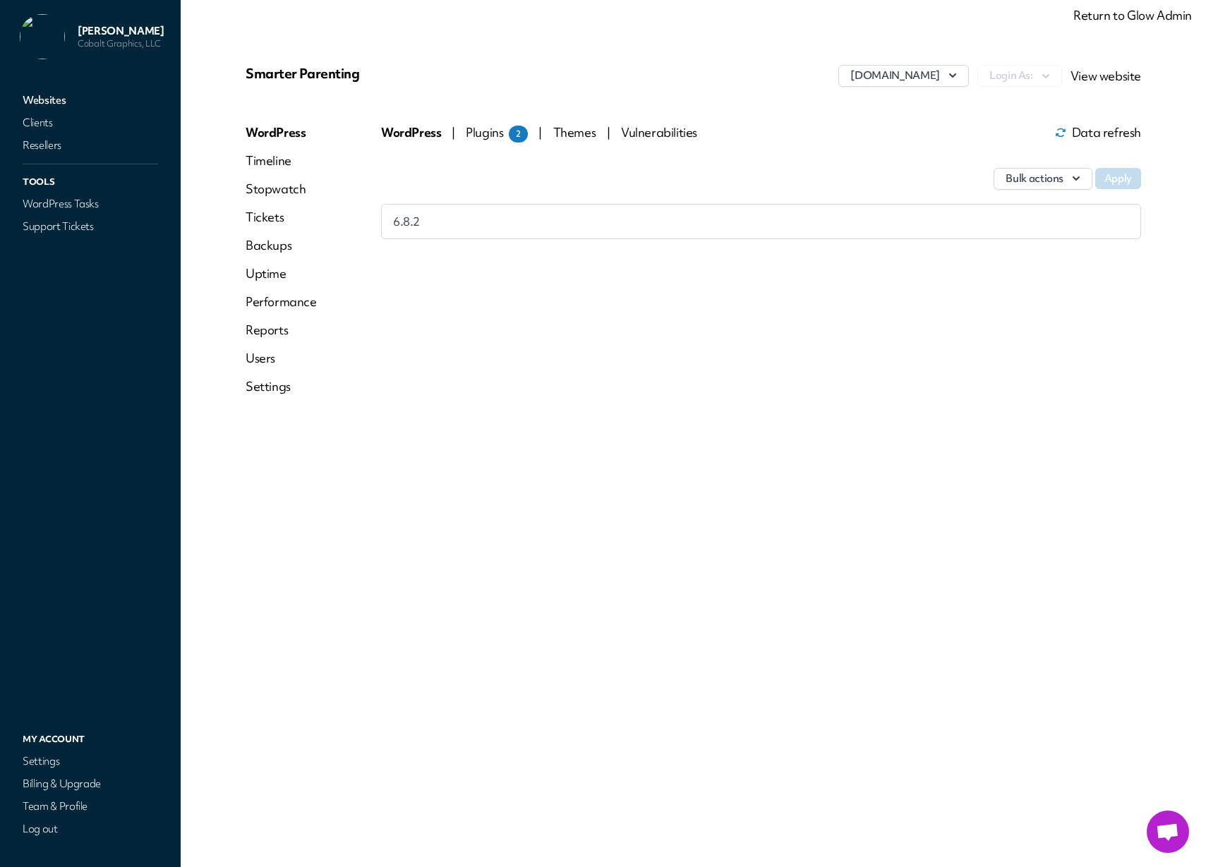
click at [261, 385] on link "Settings" at bounding box center [281, 386] width 71 height 17
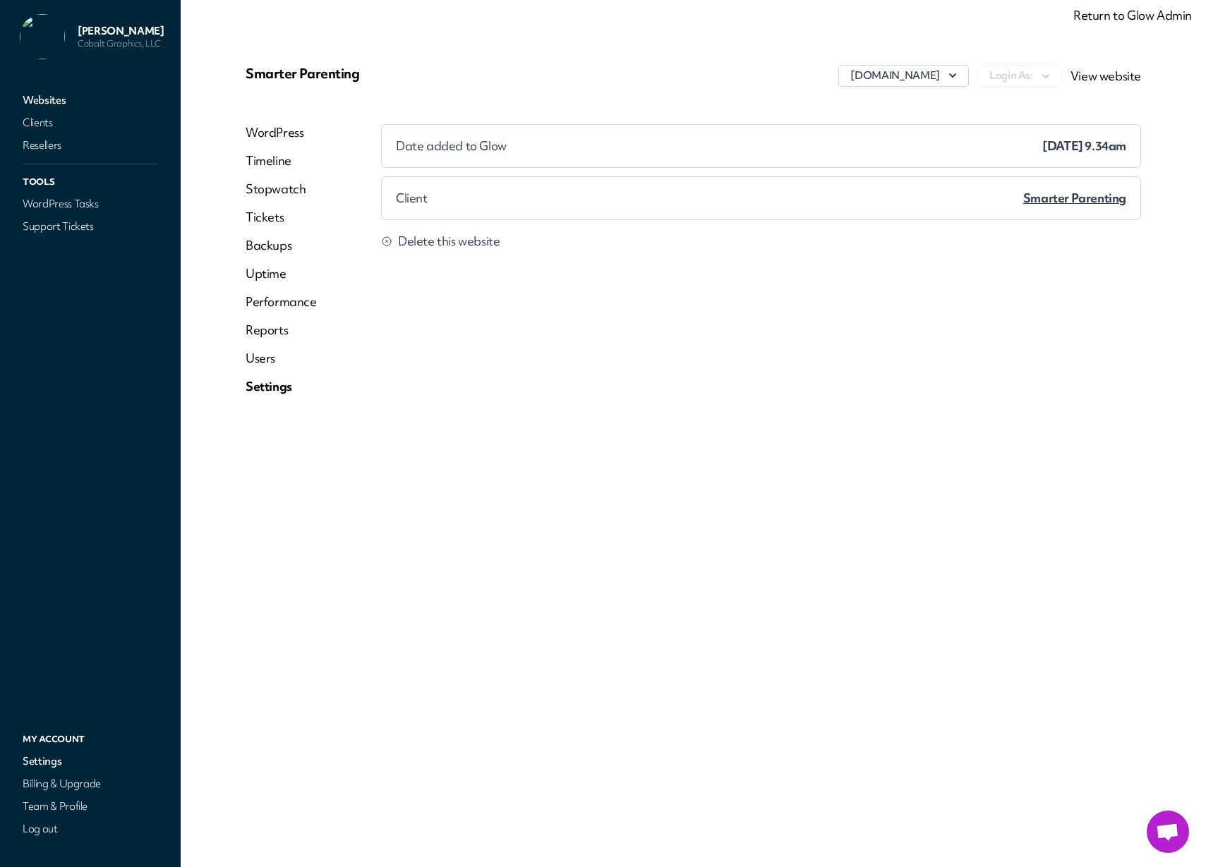
click at [908, 276] on div "Date added to Glow [DATE] 9.34am Client Smarter Parenting Delete this website" at bounding box center [761, 265] width 760 height 282
click at [258, 358] on link "Users" at bounding box center [281, 358] width 71 height 17
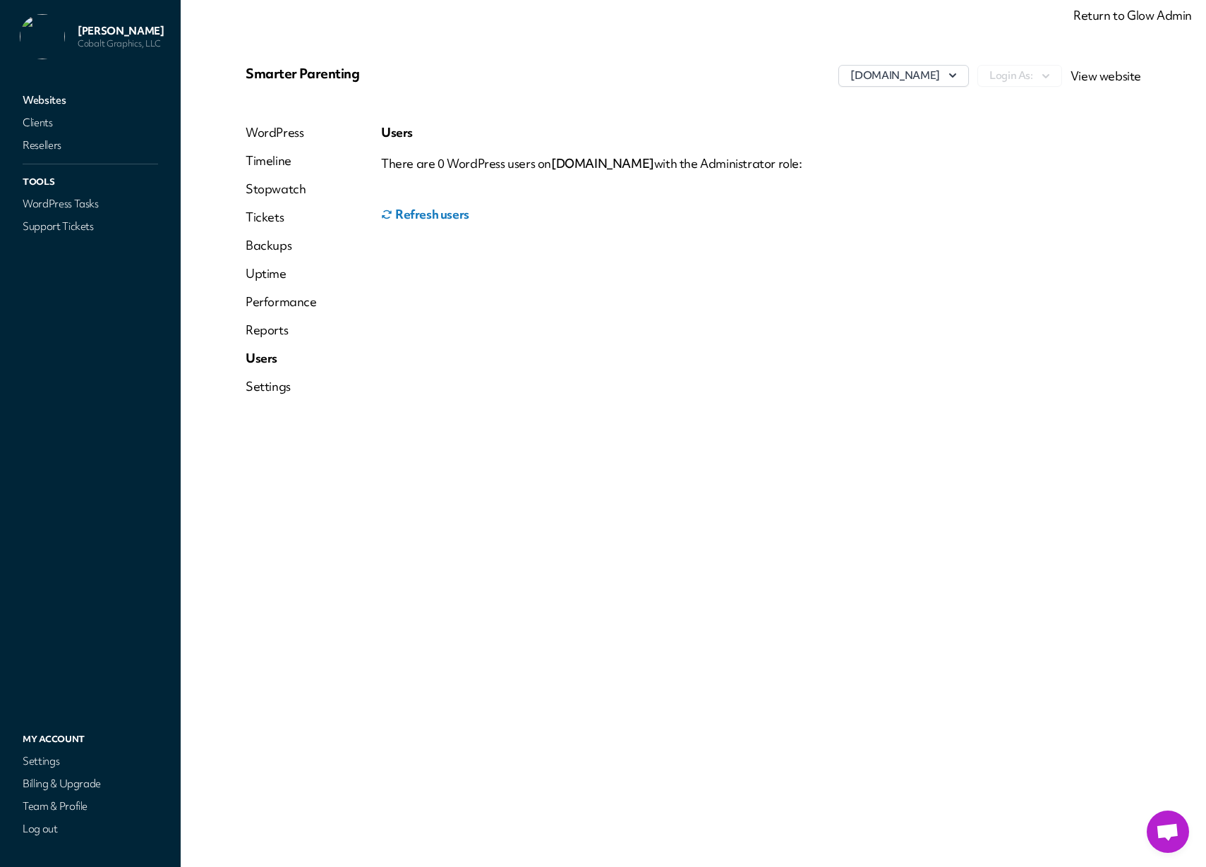
click at [448, 218] on button "Refresh users" at bounding box center [425, 214] width 88 height 28
click at [275, 135] on link "WordPress" at bounding box center [281, 132] width 71 height 17
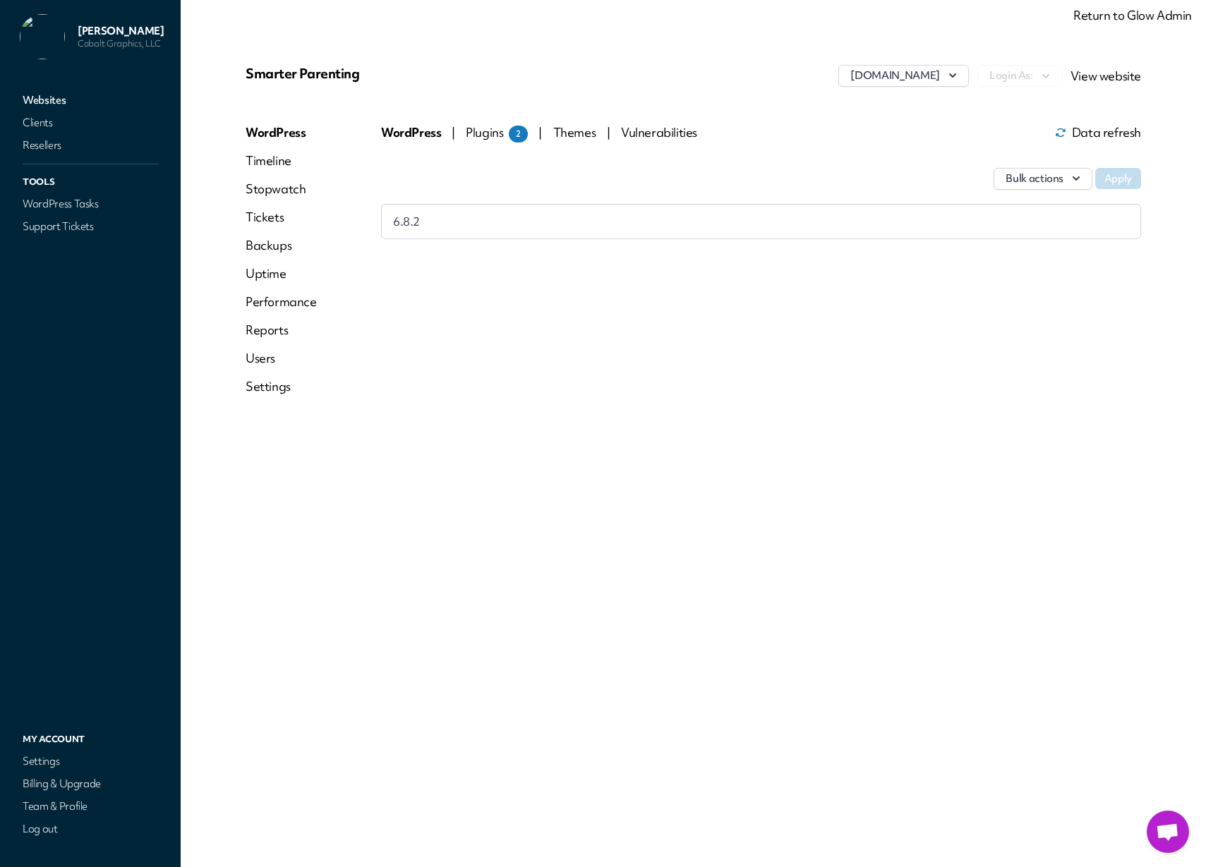
click at [478, 133] on span "Plugins 2" at bounding box center [497, 132] width 62 height 16
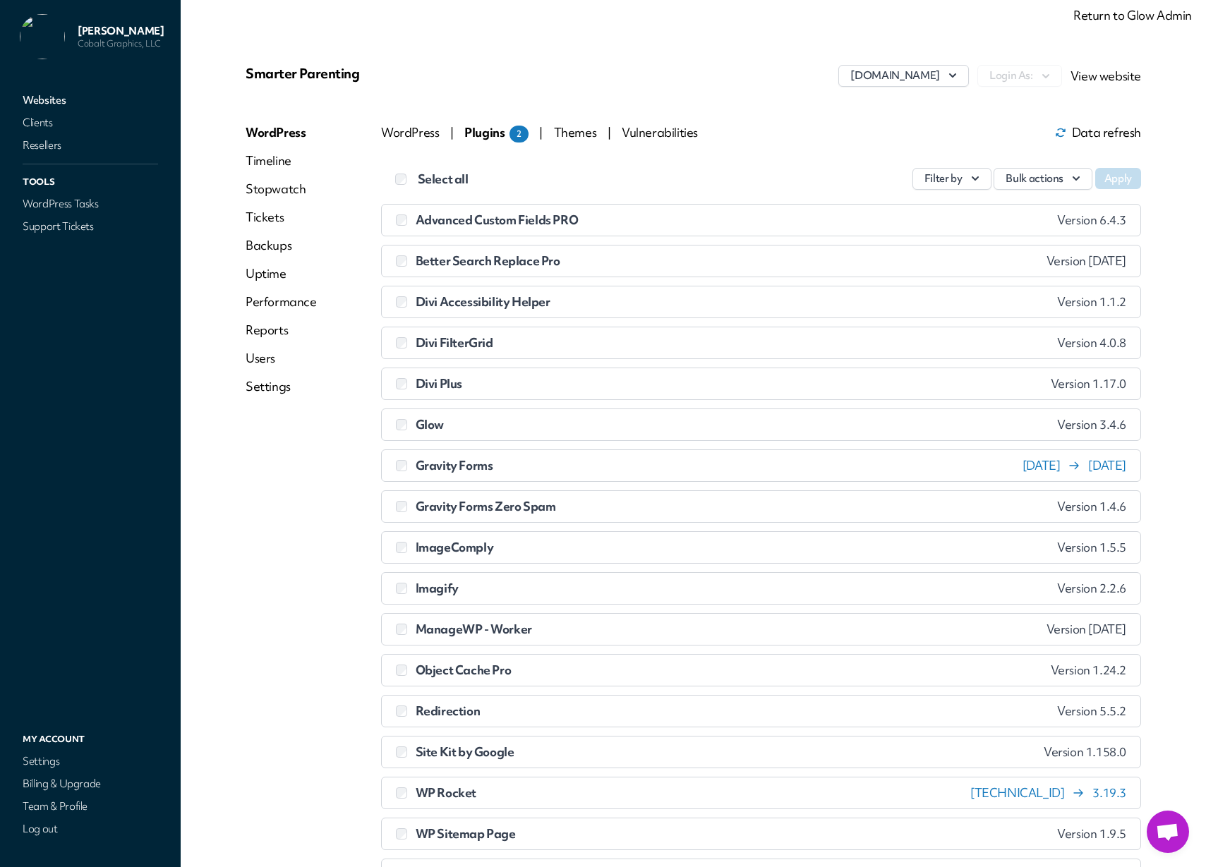
click at [565, 133] on span "Themes" at bounding box center [576, 132] width 45 height 16
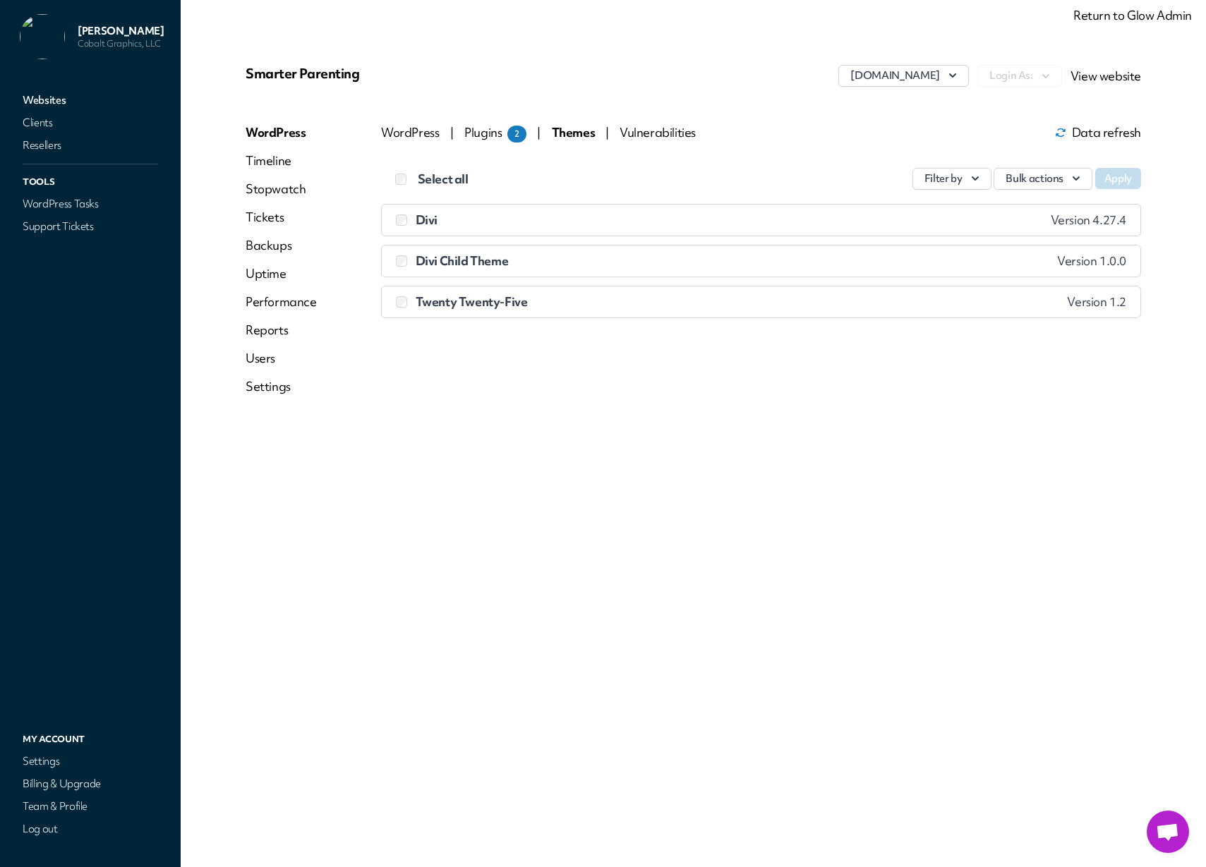
click at [644, 134] on span "Vulnerabilities" at bounding box center [658, 132] width 76 height 16
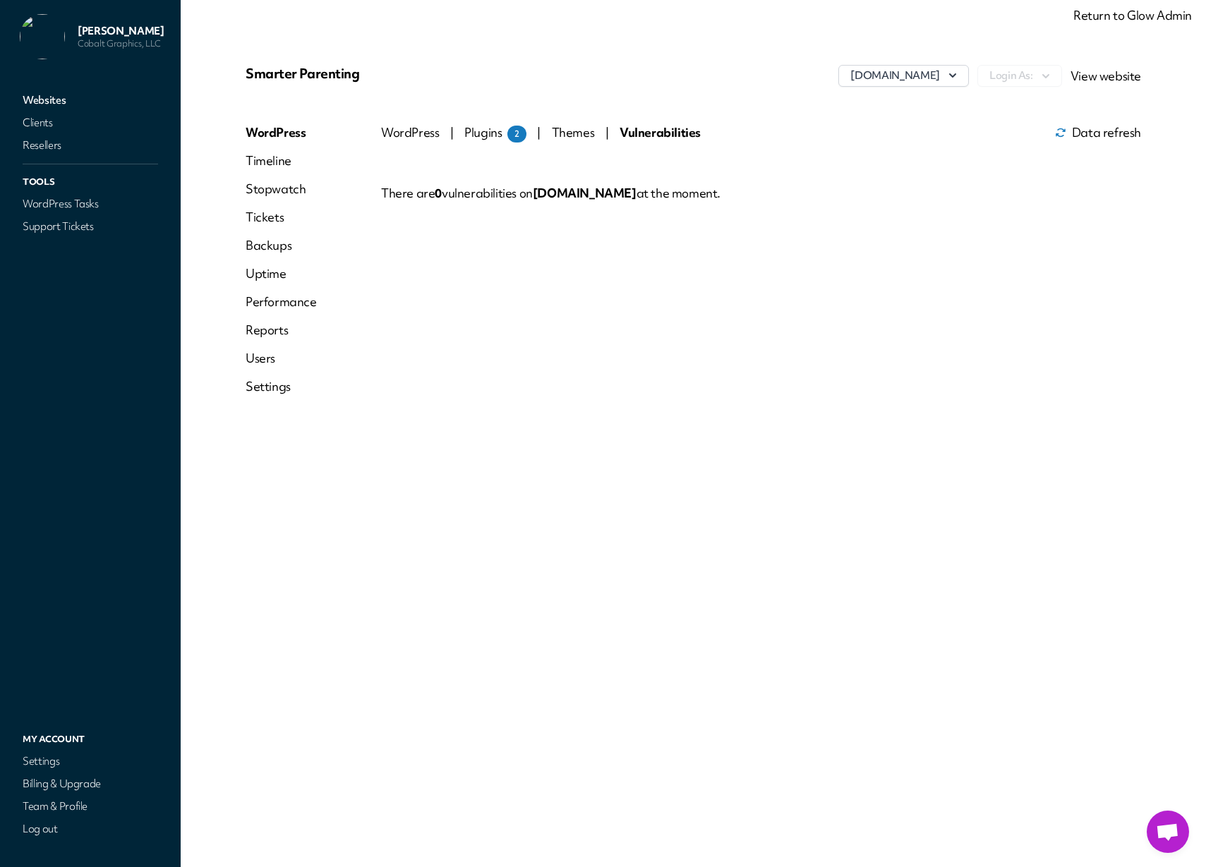
click at [270, 390] on link "Settings" at bounding box center [281, 386] width 71 height 17
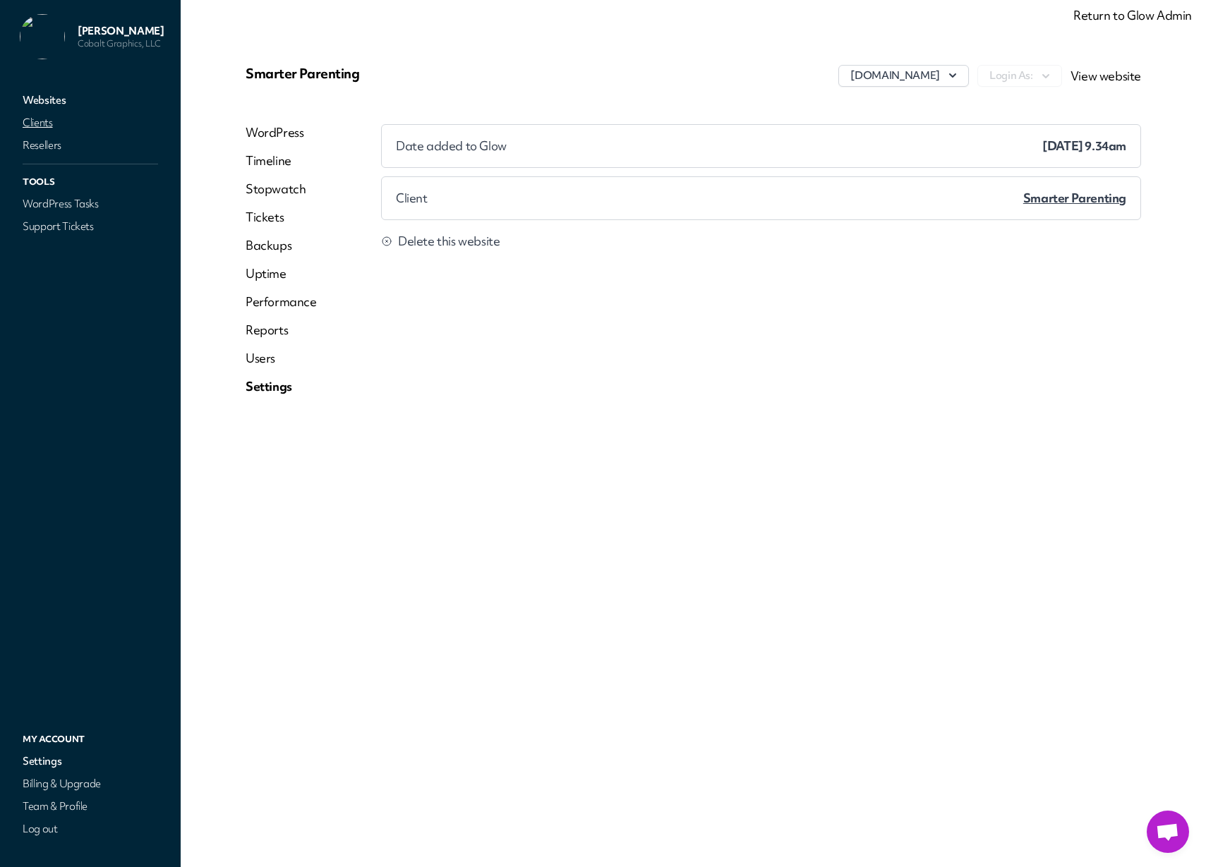
click at [42, 123] on link "Clients" at bounding box center [90, 123] width 141 height 20
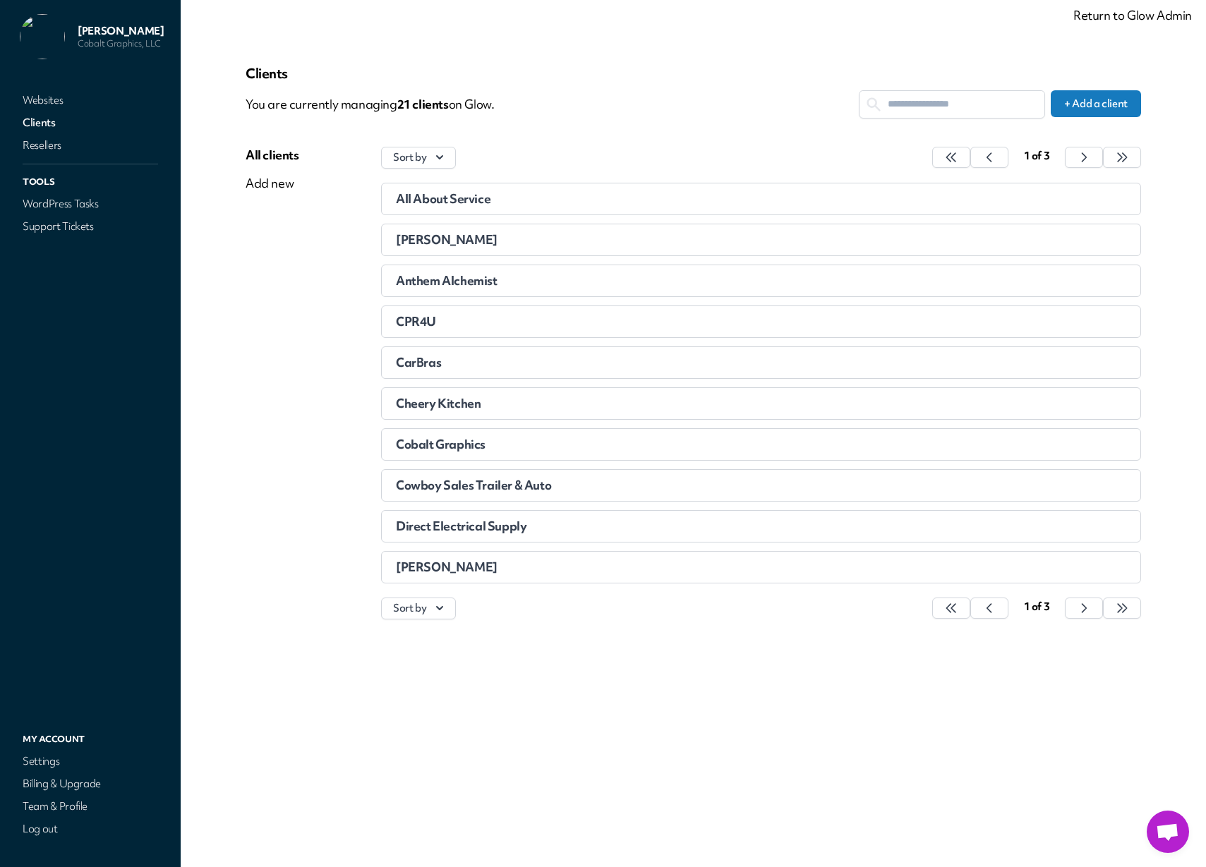
click at [930, 108] on input "text" at bounding box center [952, 104] width 185 height 26
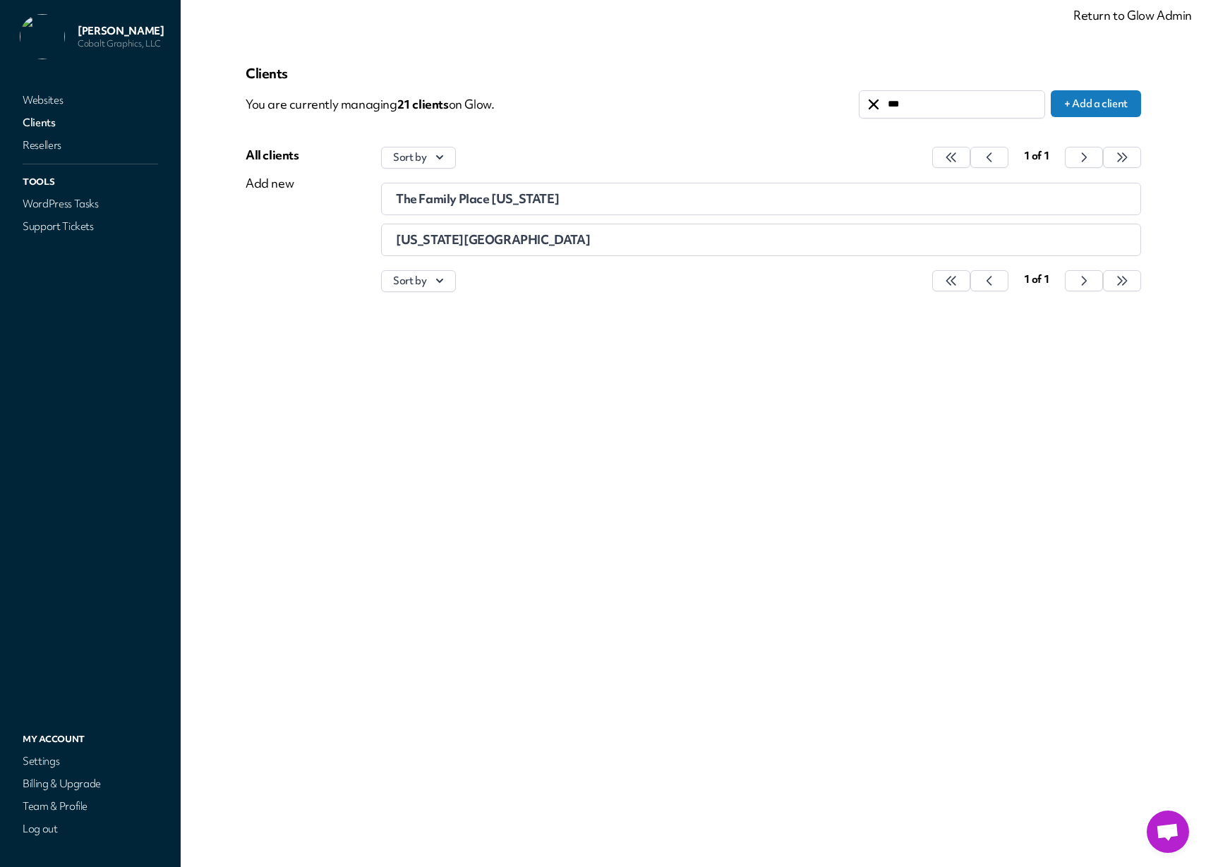
type input "***"
click at [474, 243] on span "[US_STATE][GEOGRAPHIC_DATA]" at bounding box center [493, 239] width 194 height 16
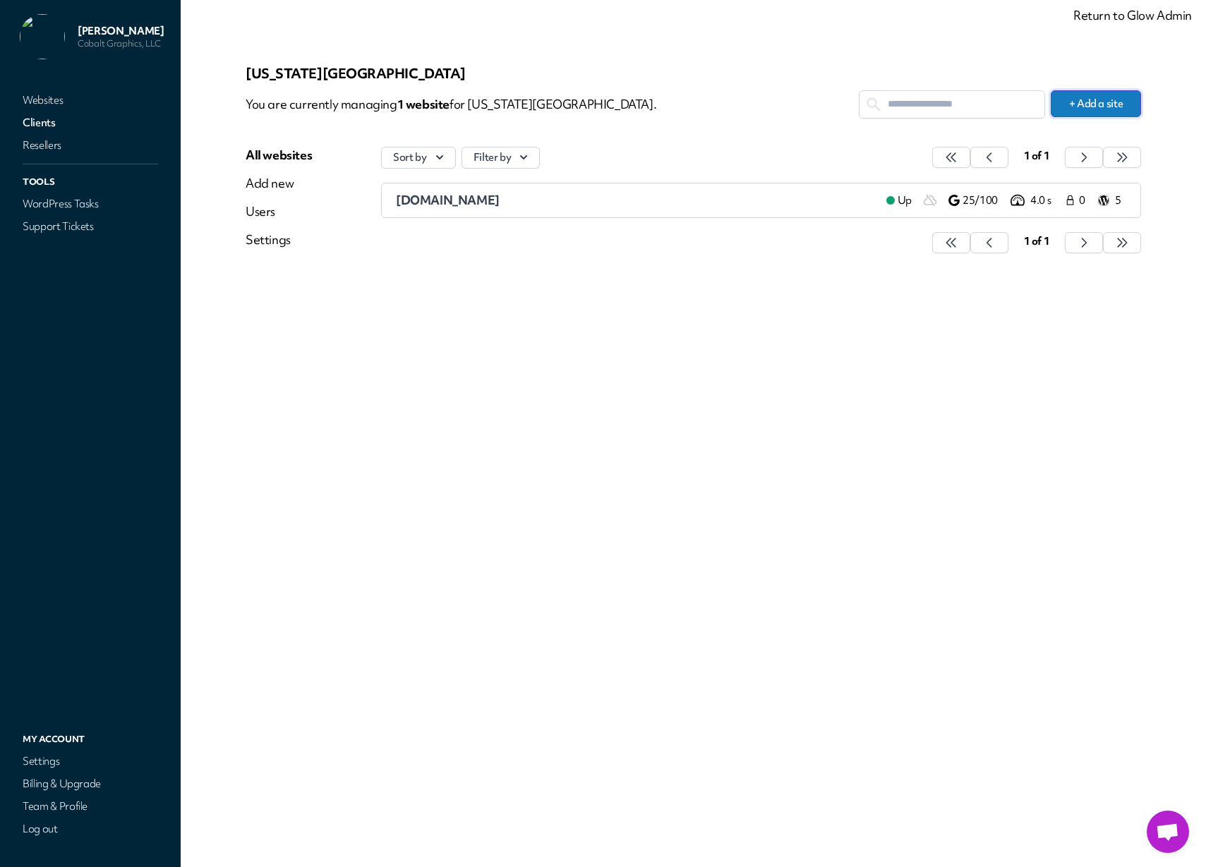
click at [1092, 105] on button "+ Add a site" at bounding box center [1096, 103] width 90 height 27
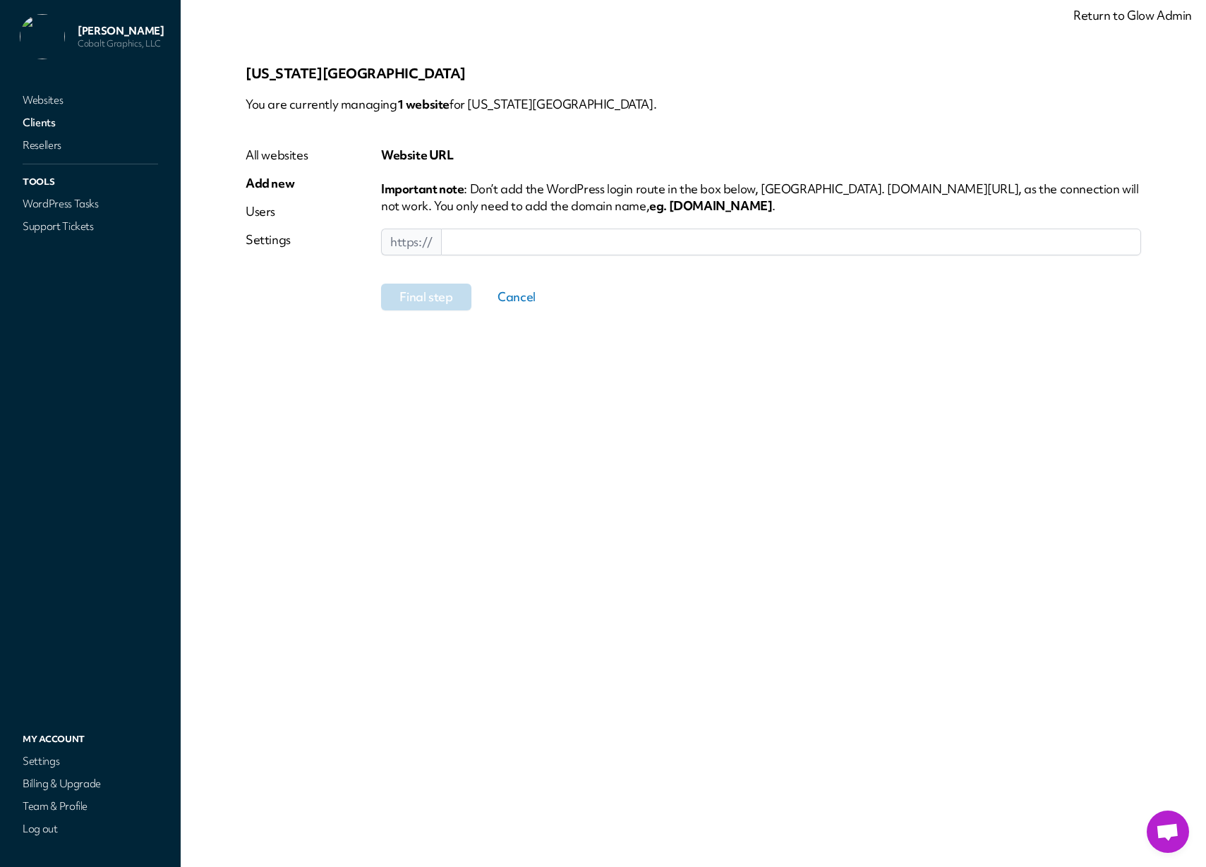
click at [517, 248] on input at bounding box center [791, 242] width 700 height 27
paste input "**********"
drag, startPoint x: 457, startPoint y: 242, endPoint x: 530, endPoint y: 272, distance: 79.2
click at [457, 242] on input "**********" at bounding box center [791, 242] width 700 height 27
type input "**********"
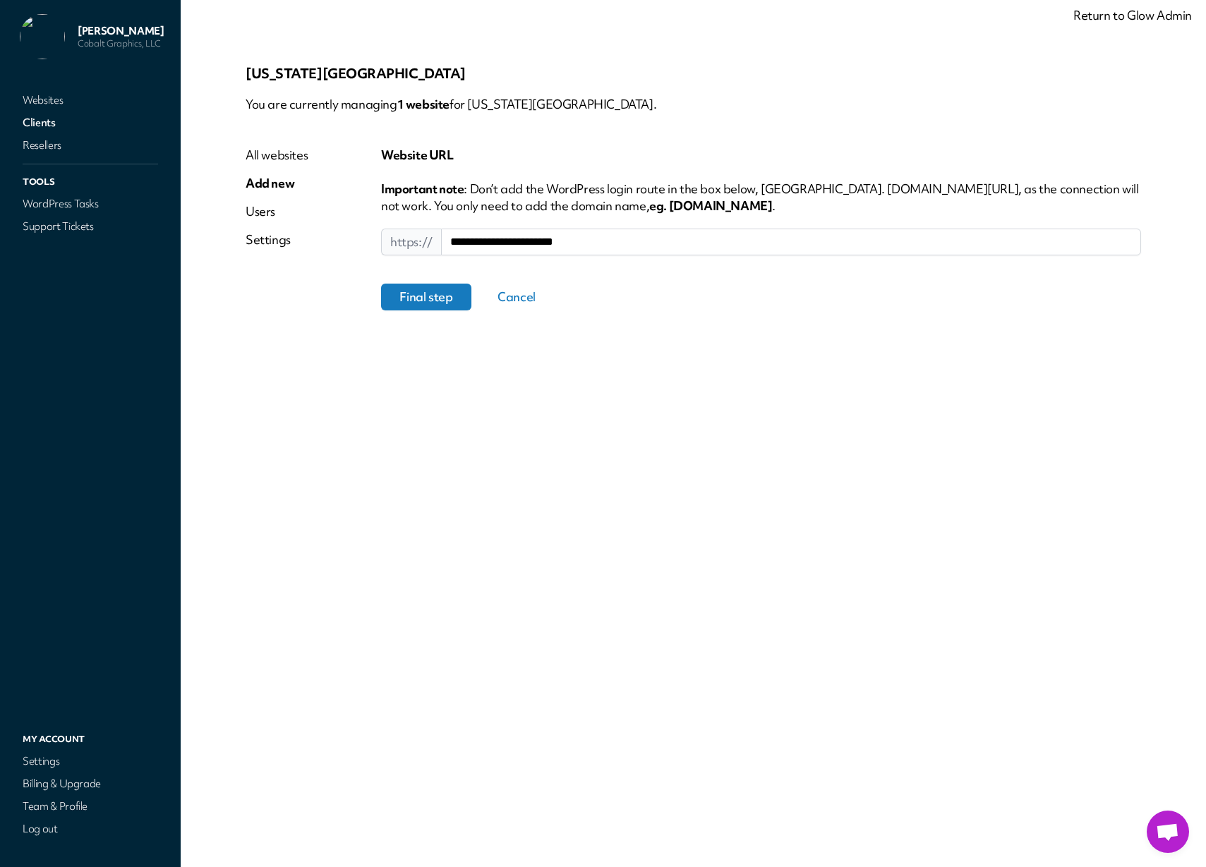
click at [429, 299] on button "Final step" at bounding box center [426, 297] width 90 height 27
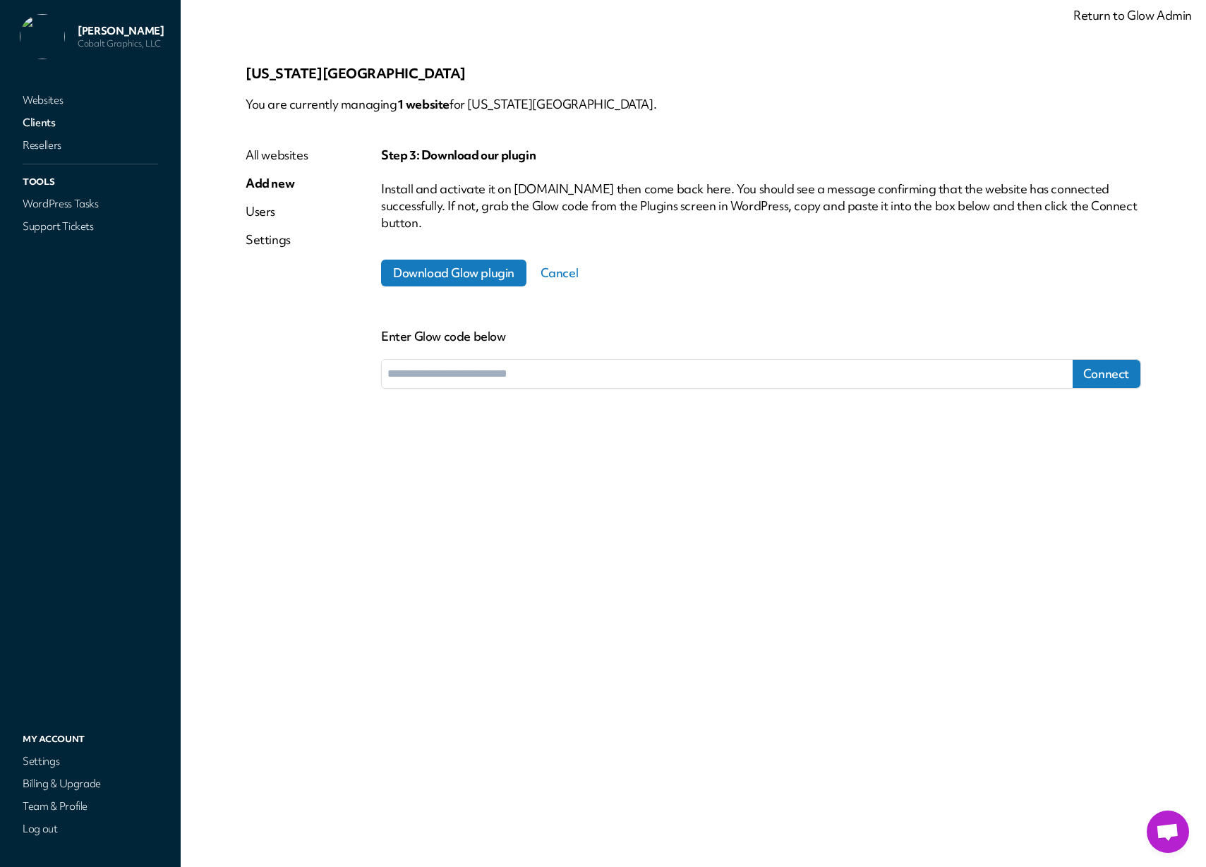
click at [548, 378] on input "text" at bounding box center [727, 374] width 691 height 28
click at [573, 378] on input "text" at bounding box center [727, 374] width 691 height 28
click at [273, 240] on div "Settings" at bounding box center [277, 239] width 62 height 17
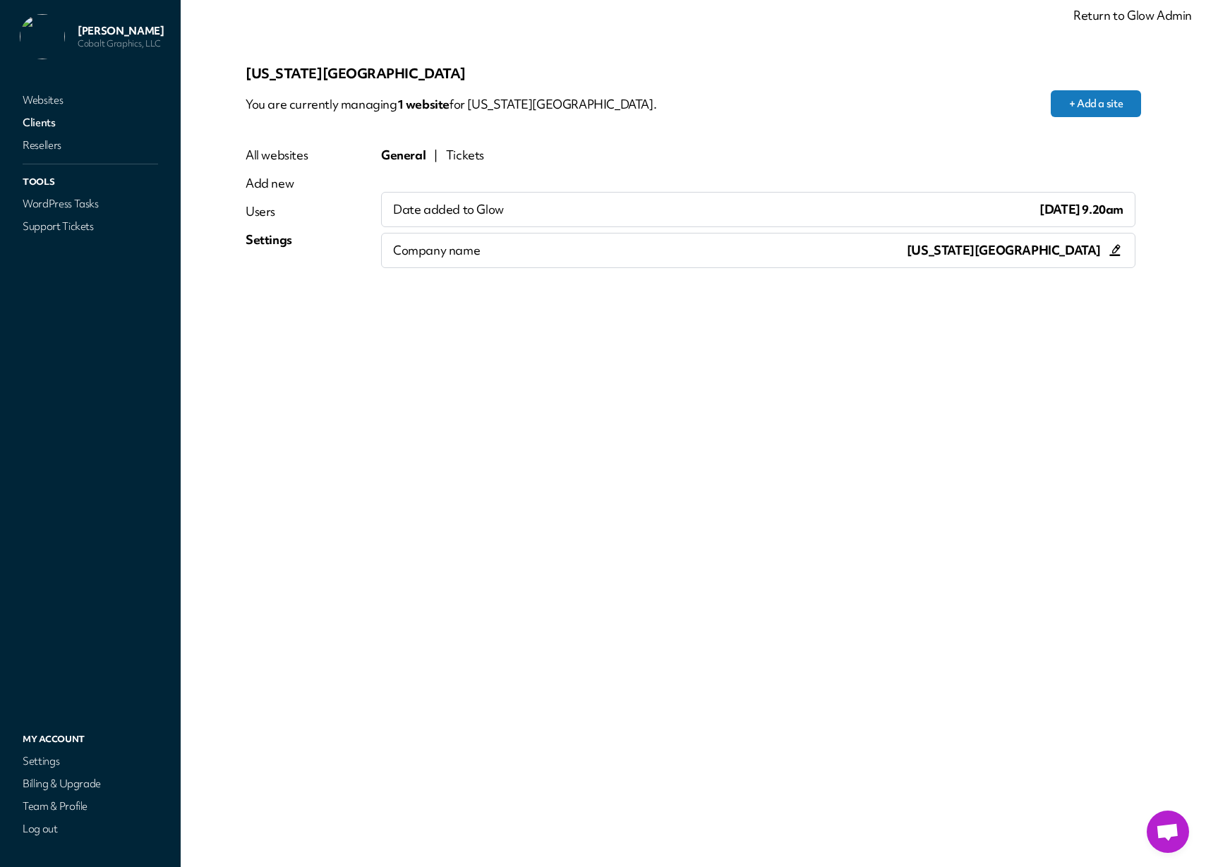
click at [271, 185] on div "Add new" at bounding box center [277, 183] width 62 height 17
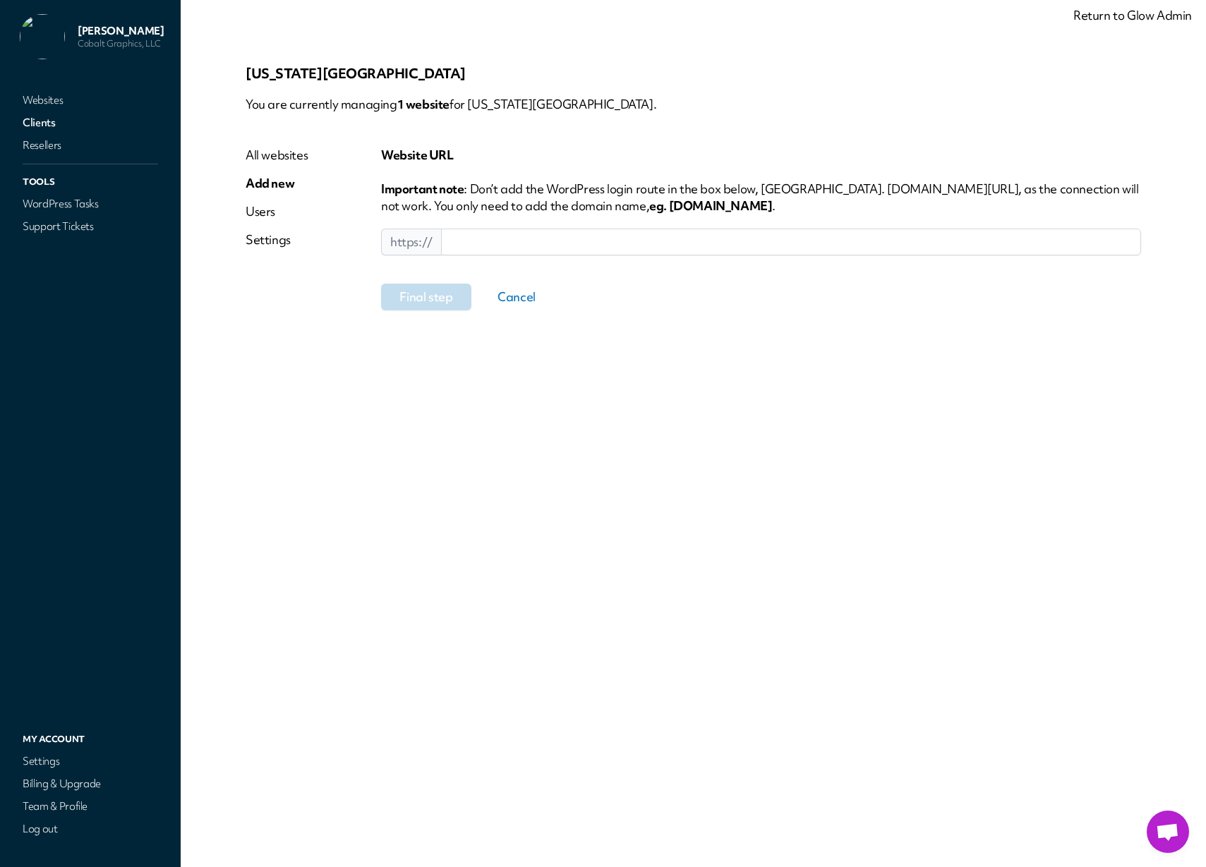
click at [279, 157] on div "All websites" at bounding box center [277, 155] width 62 height 17
